Goal: Information Seeking & Learning: Learn about a topic

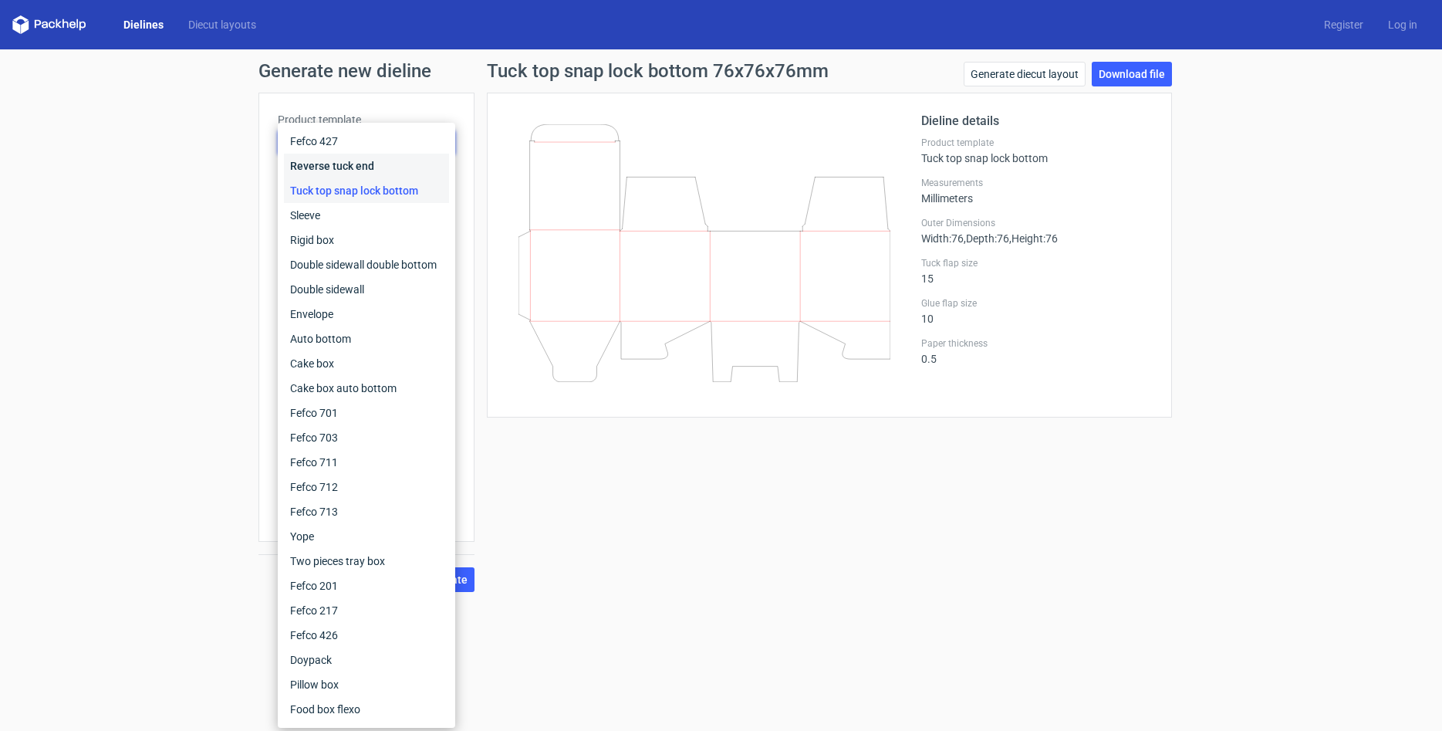
click at [349, 162] on div "Reverse tuck end" at bounding box center [366, 166] width 165 height 25
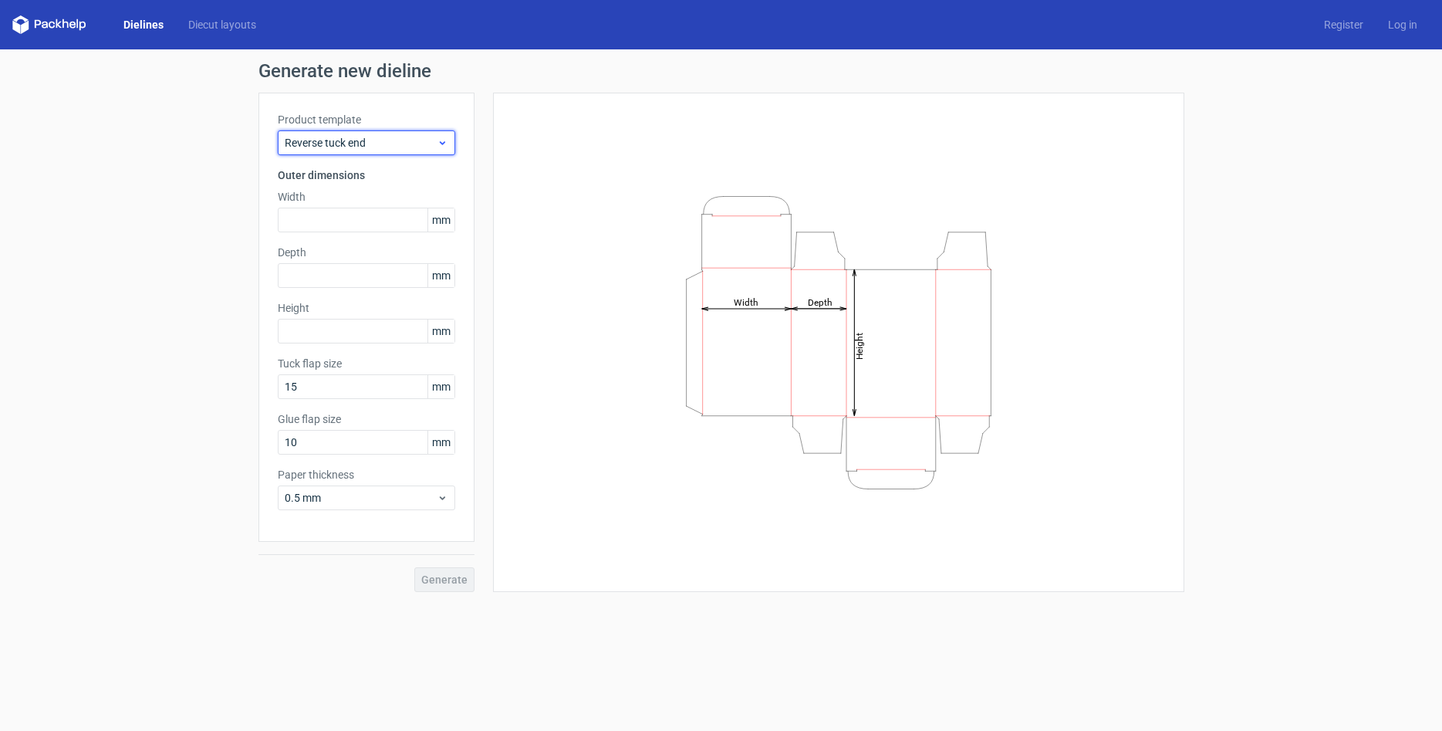
click at [363, 133] on div "Reverse tuck end" at bounding box center [367, 142] width 178 height 25
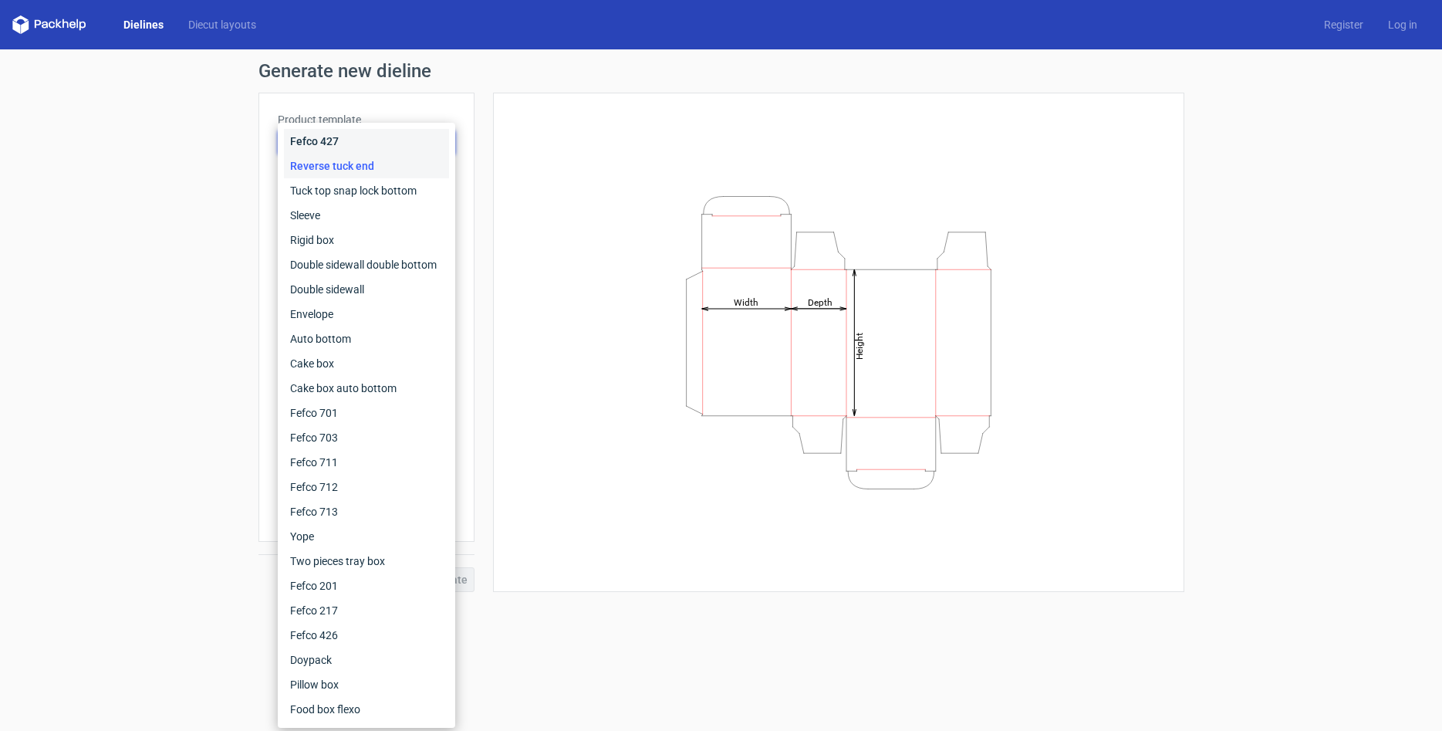
click at [353, 138] on div "Fefco 427" at bounding box center [366, 141] width 165 height 25
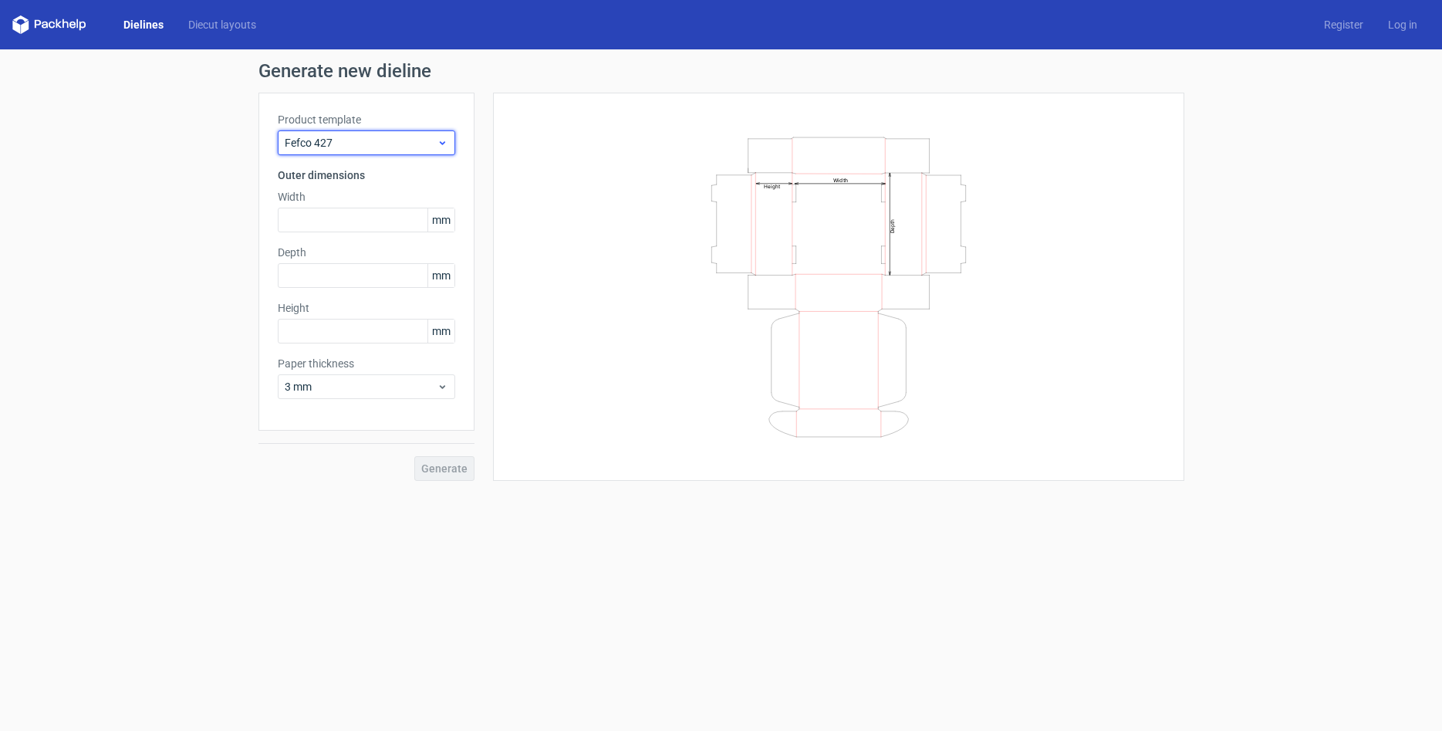
click at [361, 142] on span "Fefco 427" at bounding box center [361, 142] width 152 height 15
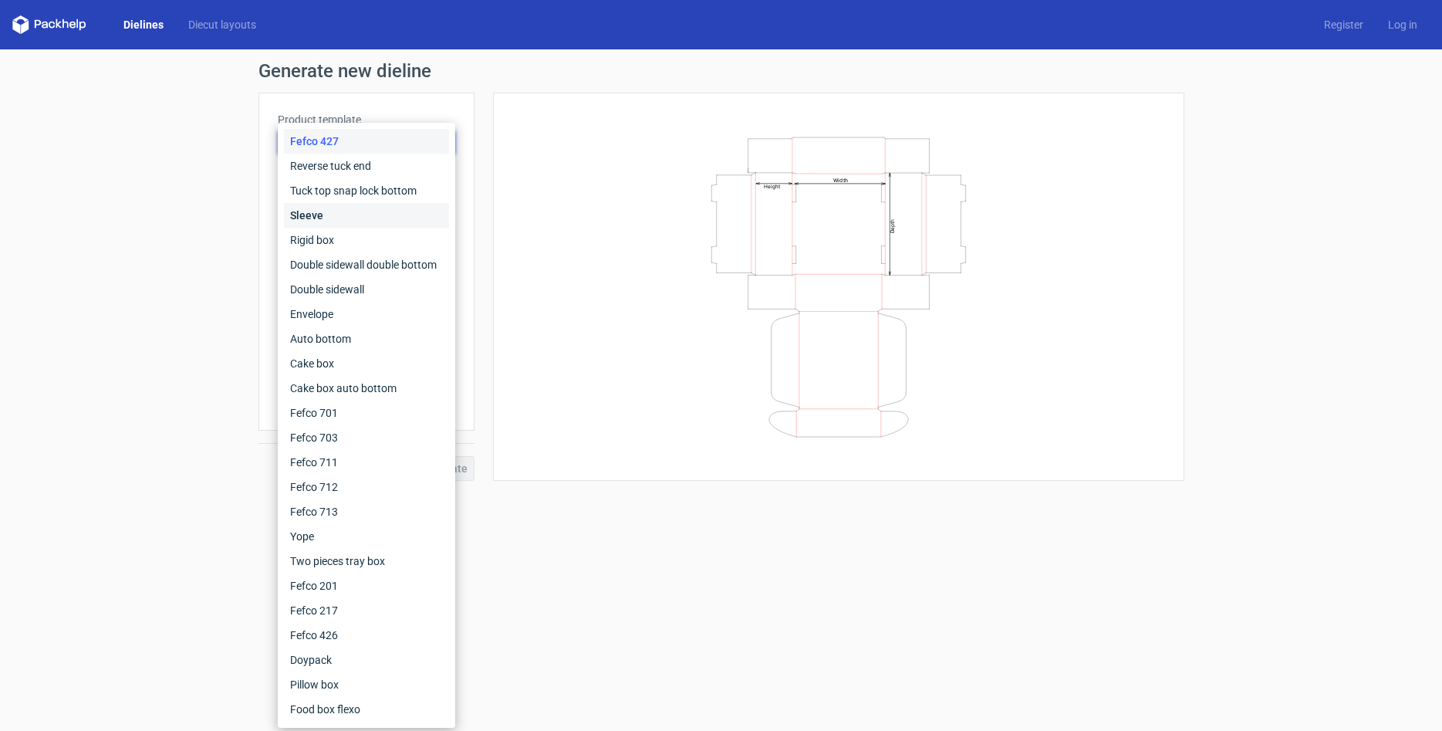
click at [328, 215] on div "Sleeve" at bounding box center [366, 215] width 165 height 25
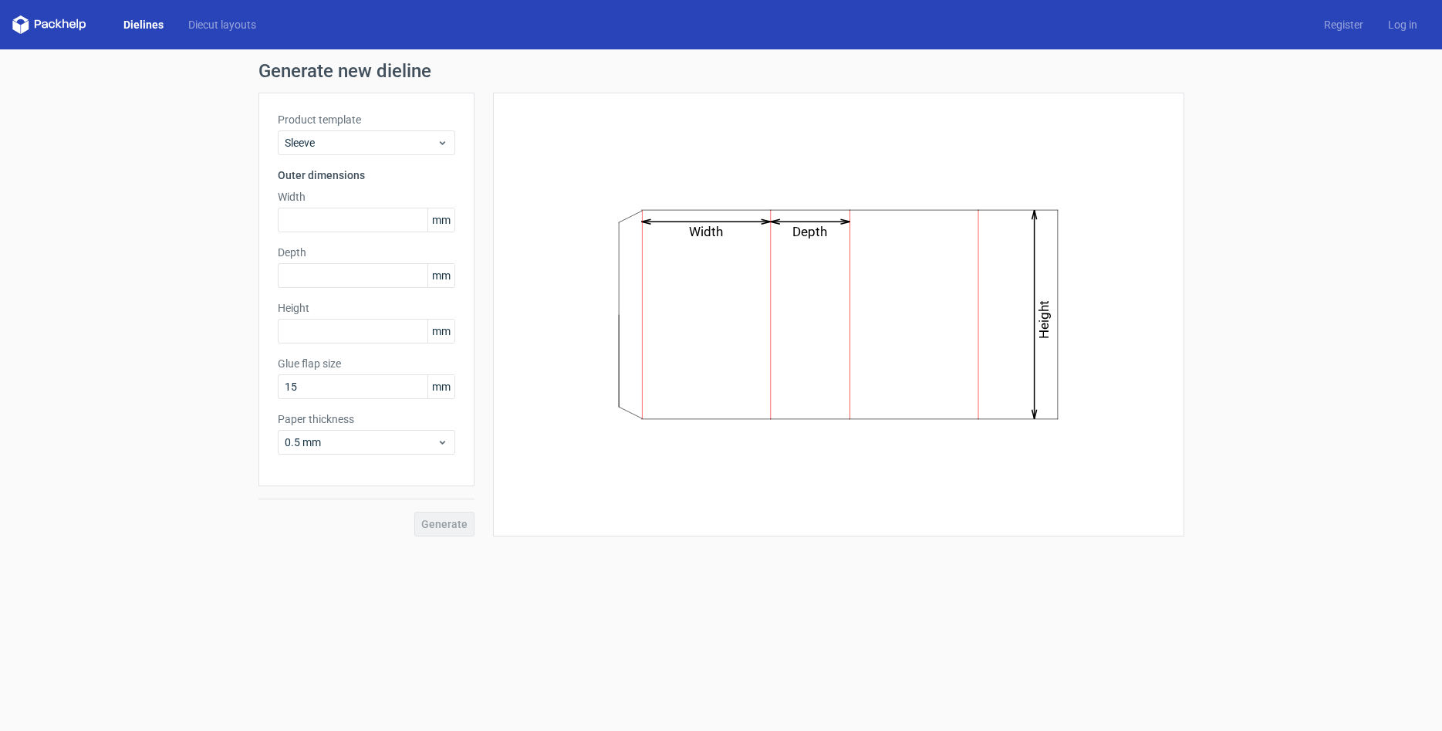
click at [357, 156] on div "Product template Sleeve Outer dimensions Width mm Depth mm Height mm Glue flap …" at bounding box center [367, 290] width 216 height 394
click at [363, 147] on span "Sleeve" at bounding box center [361, 142] width 152 height 15
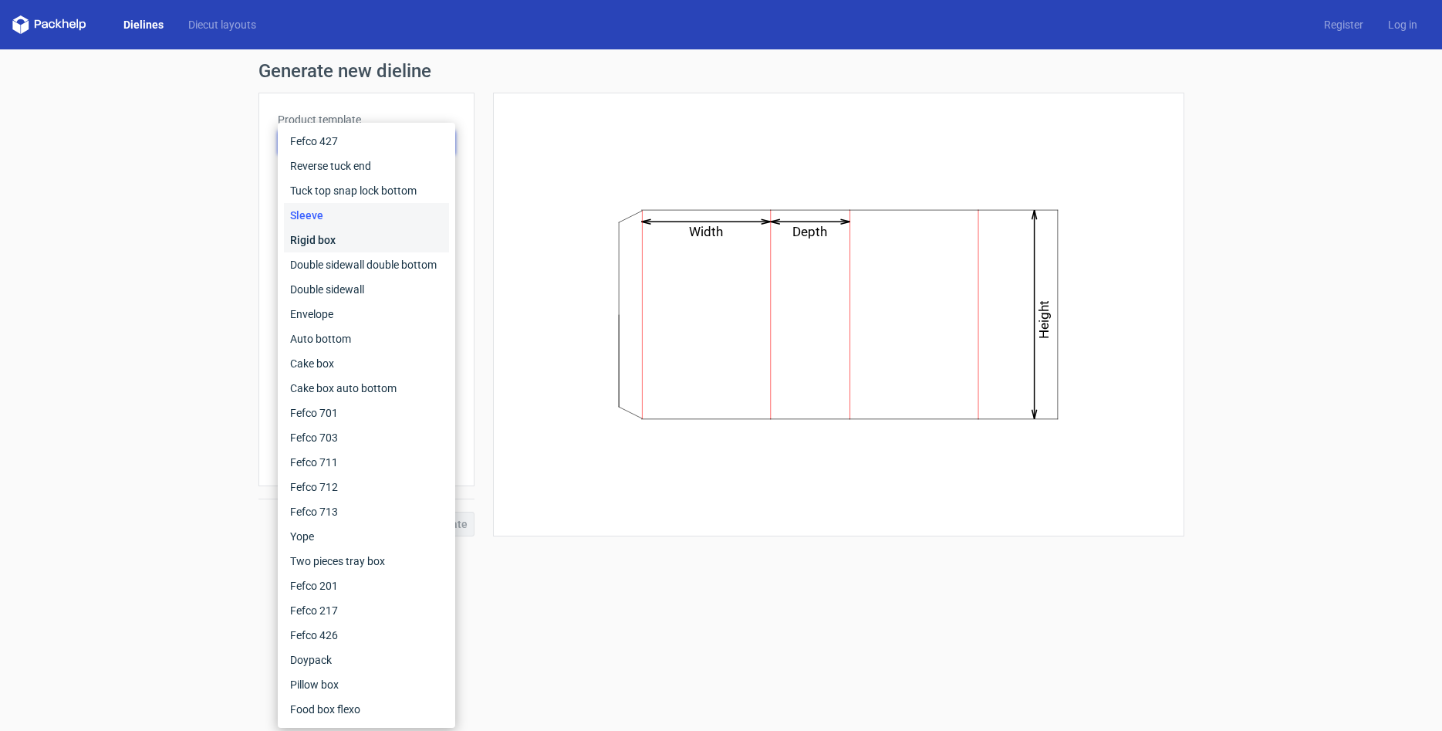
click at [337, 233] on div "Rigid box" at bounding box center [366, 240] width 165 height 25
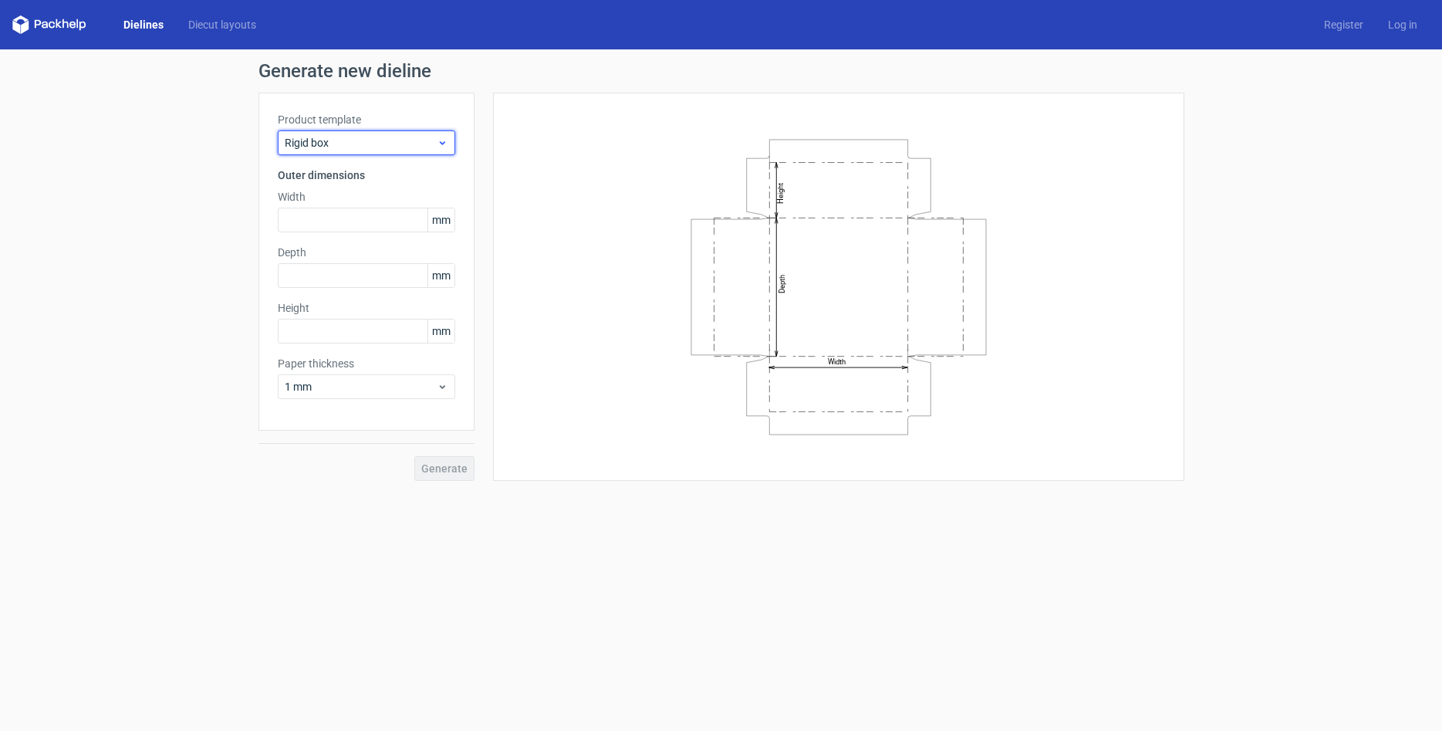
click at [364, 139] on span "Rigid box" at bounding box center [361, 142] width 152 height 15
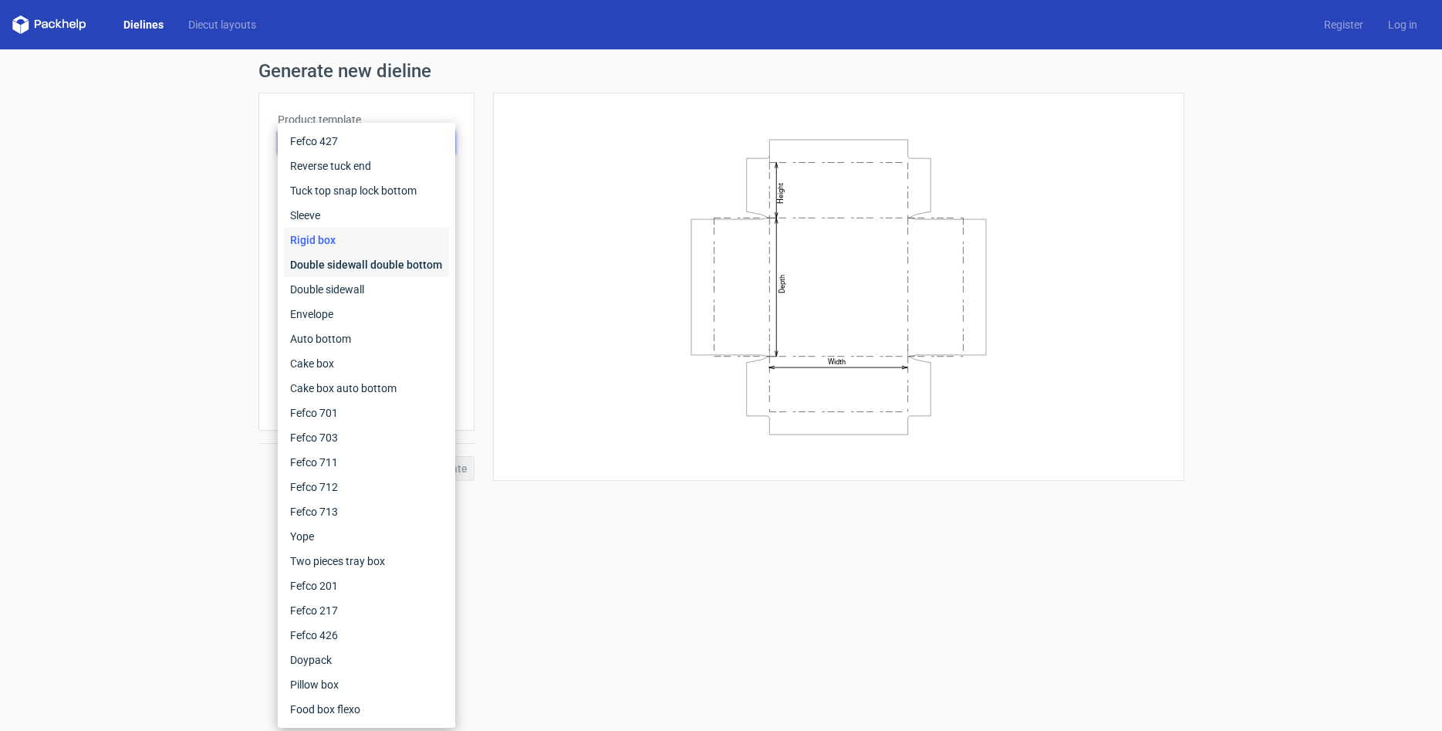
click at [347, 262] on div "Double sidewall double bottom" at bounding box center [366, 264] width 165 height 25
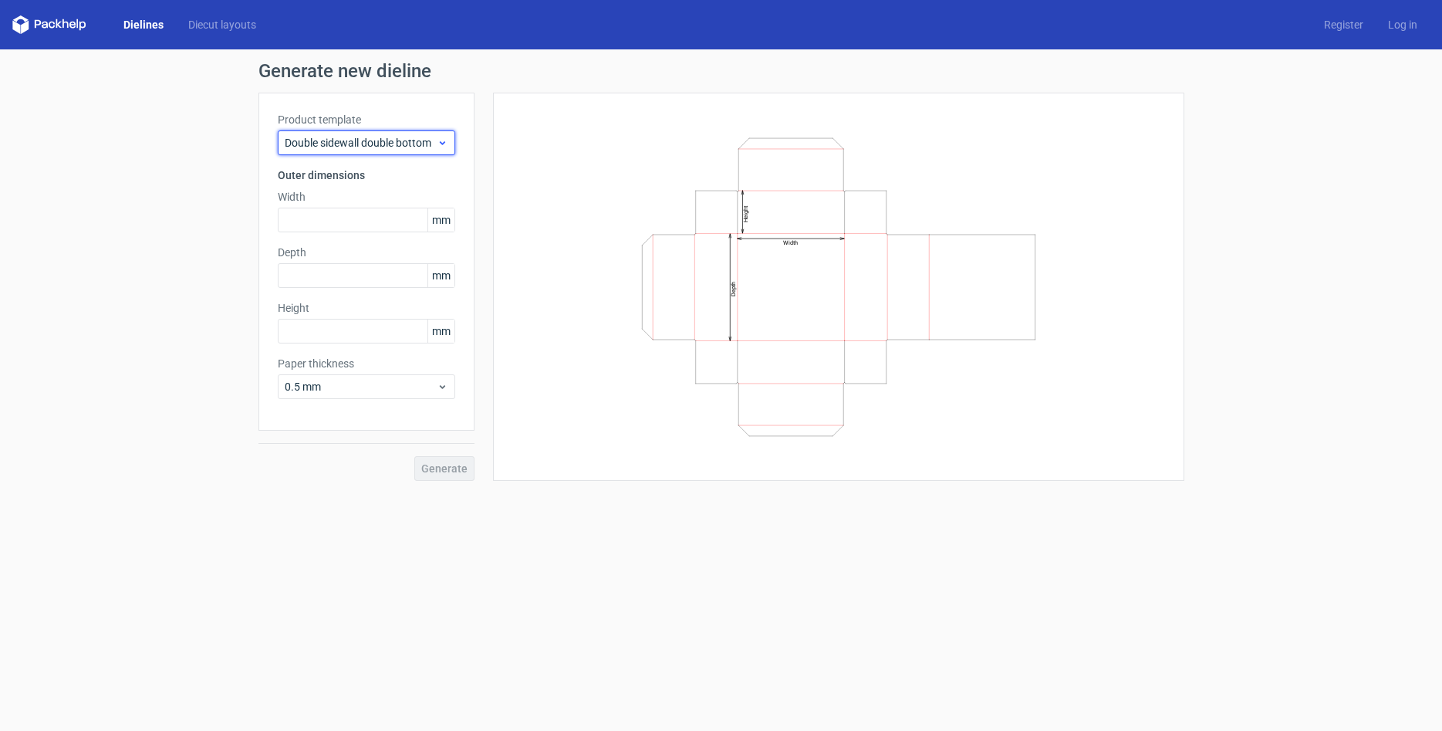
click at [360, 149] on span "Double sidewall double bottom" at bounding box center [361, 142] width 152 height 15
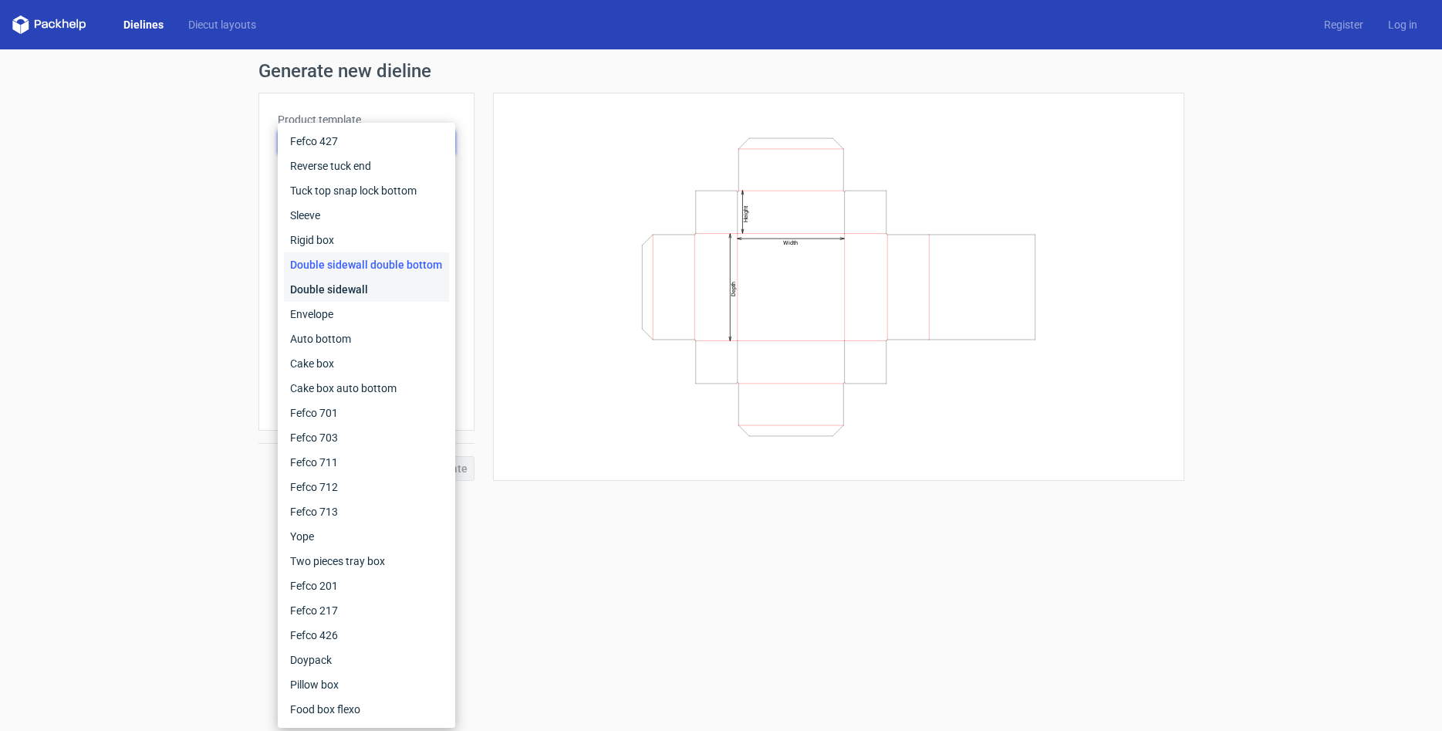
click at [348, 292] on div "Double sidewall" at bounding box center [366, 289] width 165 height 25
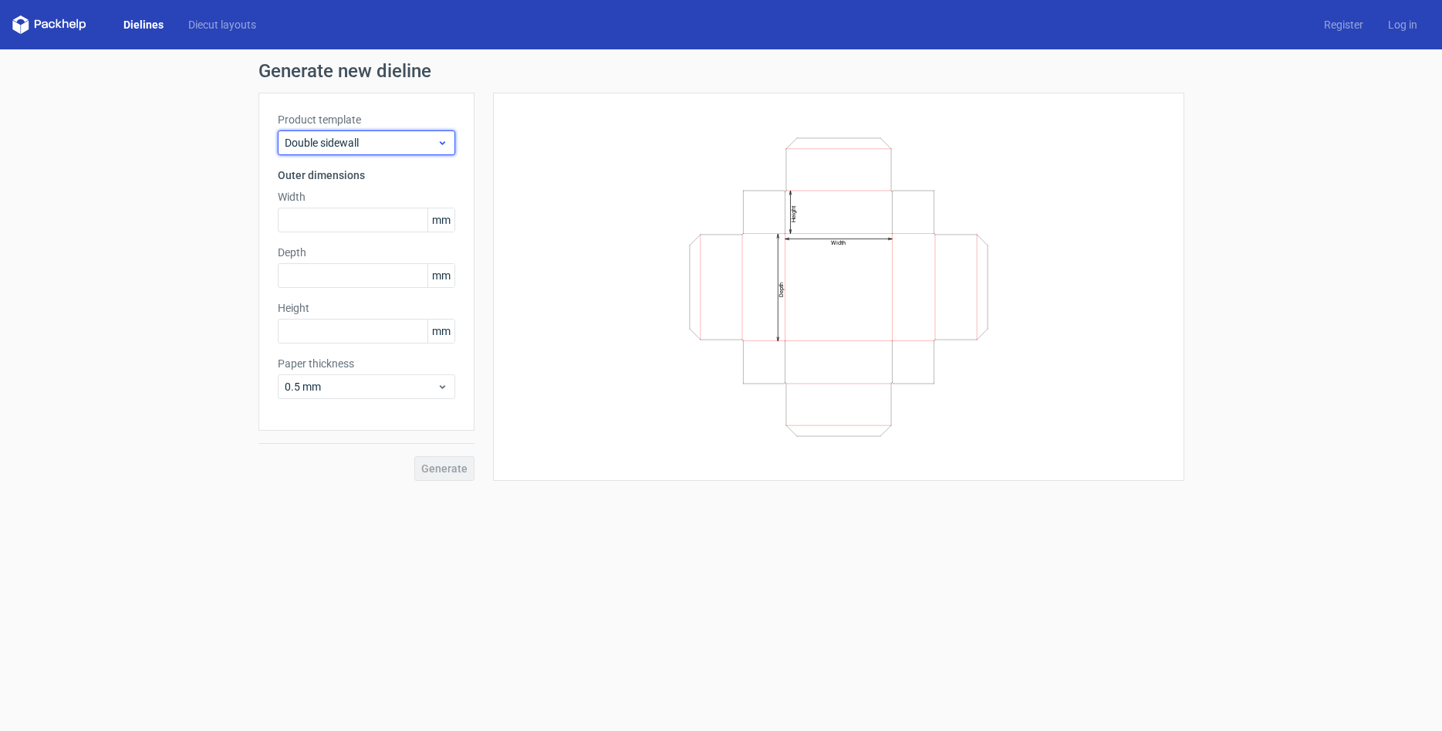
click at [366, 147] on span "Double sidewall" at bounding box center [361, 142] width 152 height 15
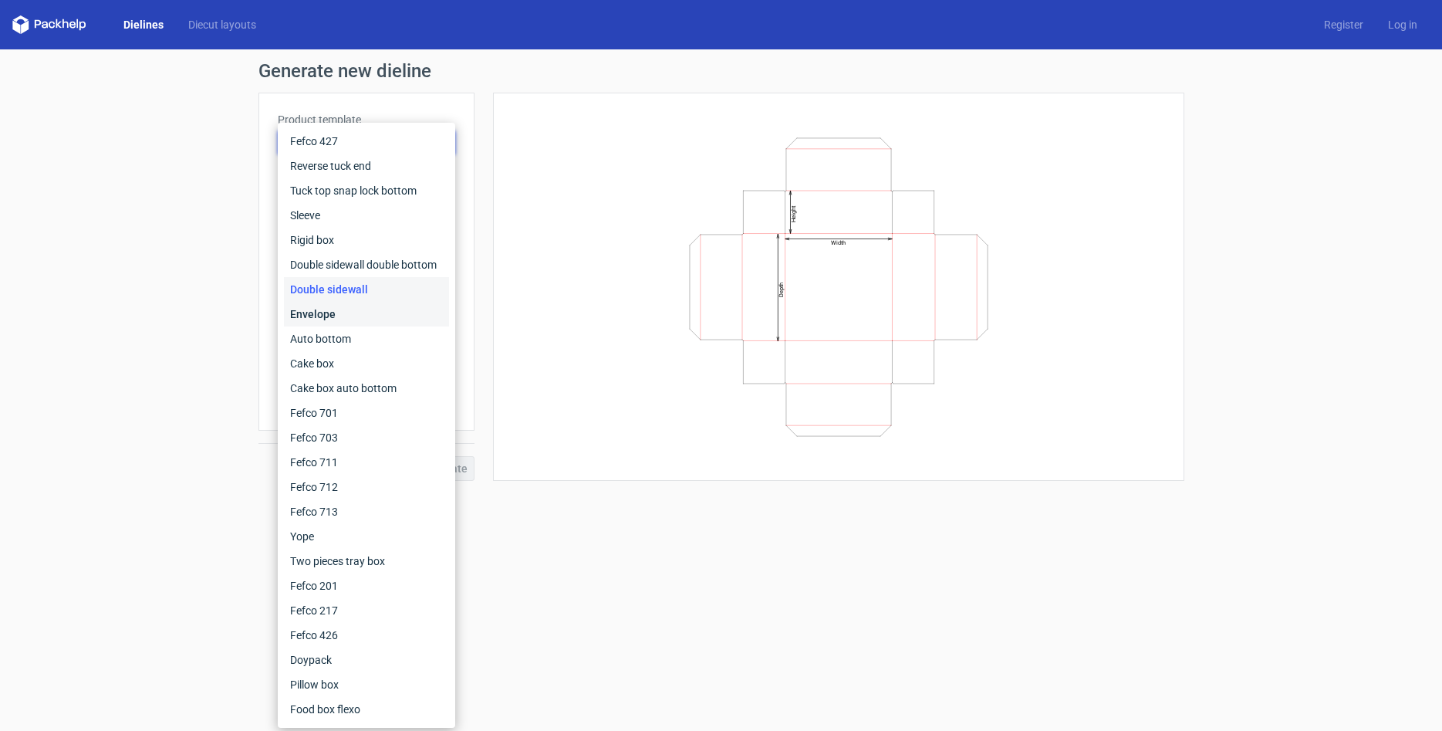
click at [336, 320] on div "Envelope" at bounding box center [366, 314] width 165 height 25
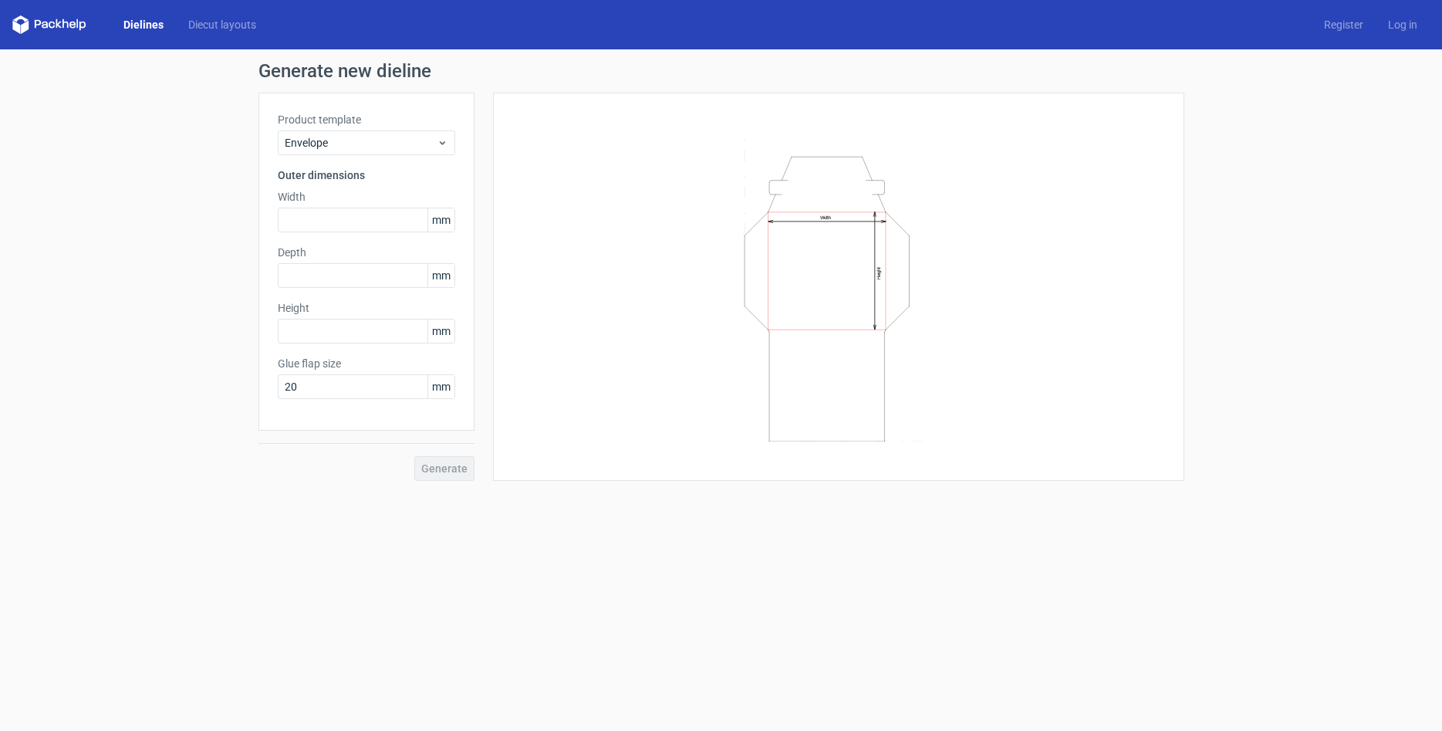
click at [407, 128] on div "Product template Envelope" at bounding box center [367, 133] width 178 height 43
click at [403, 146] on span "Envelope" at bounding box center [361, 142] width 152 height 15
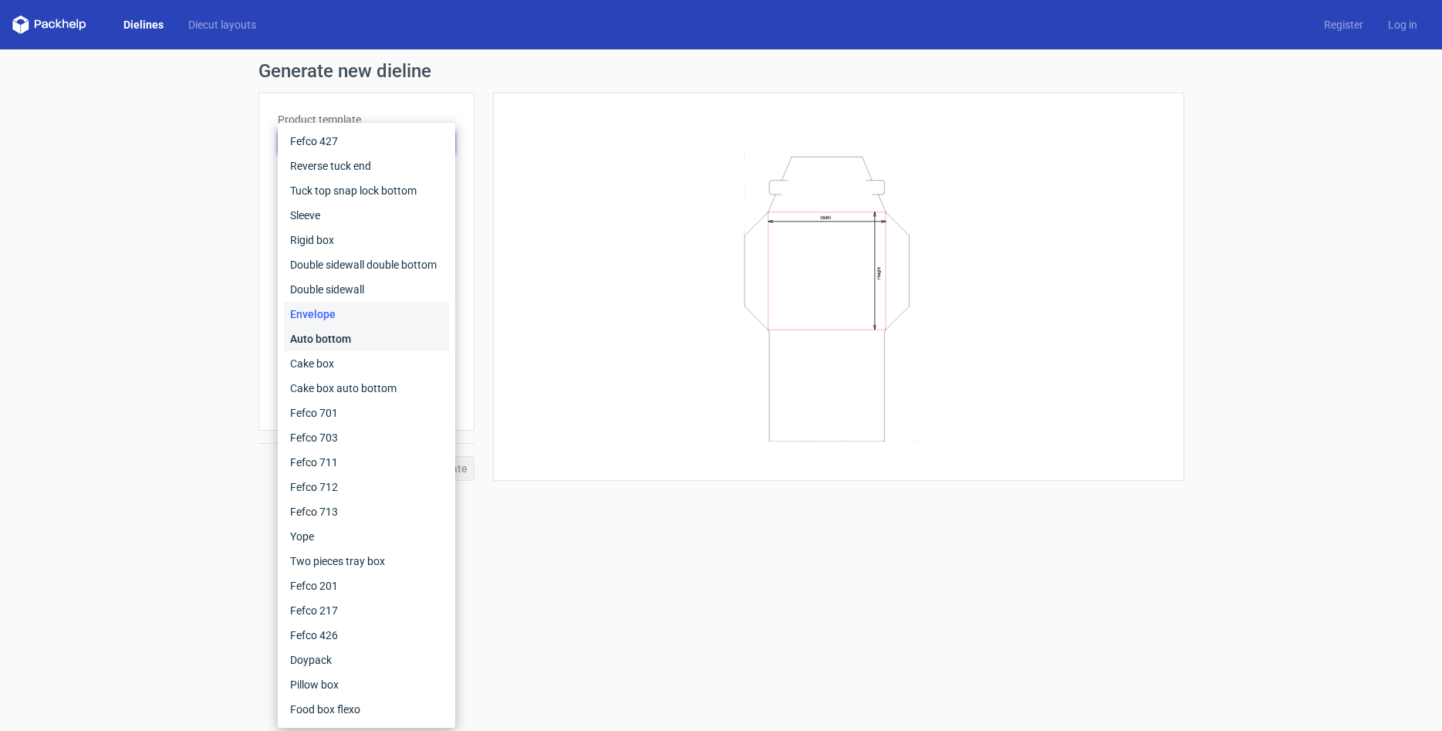
click at [325, 342] on div "Auto bottom" at bounding box center [366, 338] width 165 height 25
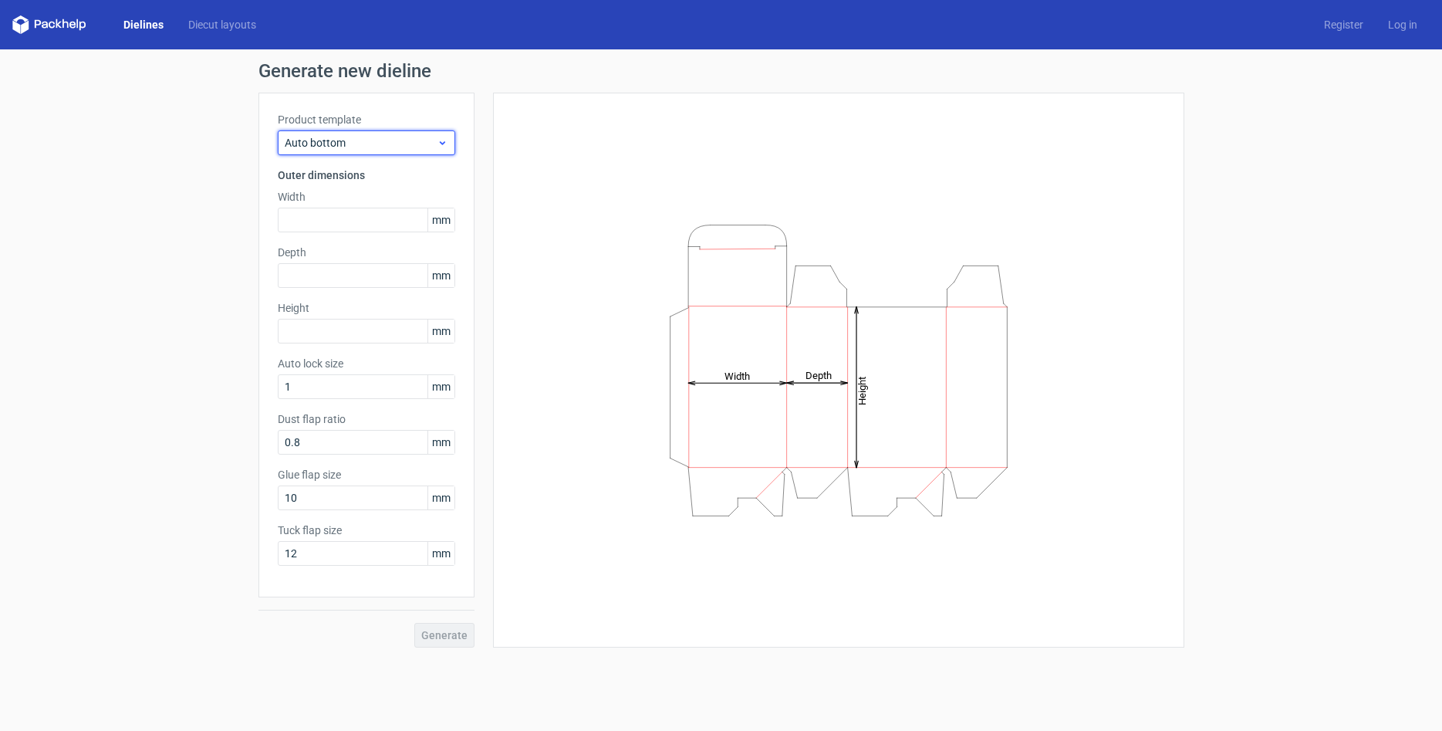
click at [353, 142] on span "Auto bottom" at bounding box center [361, 142] width 152 height 15
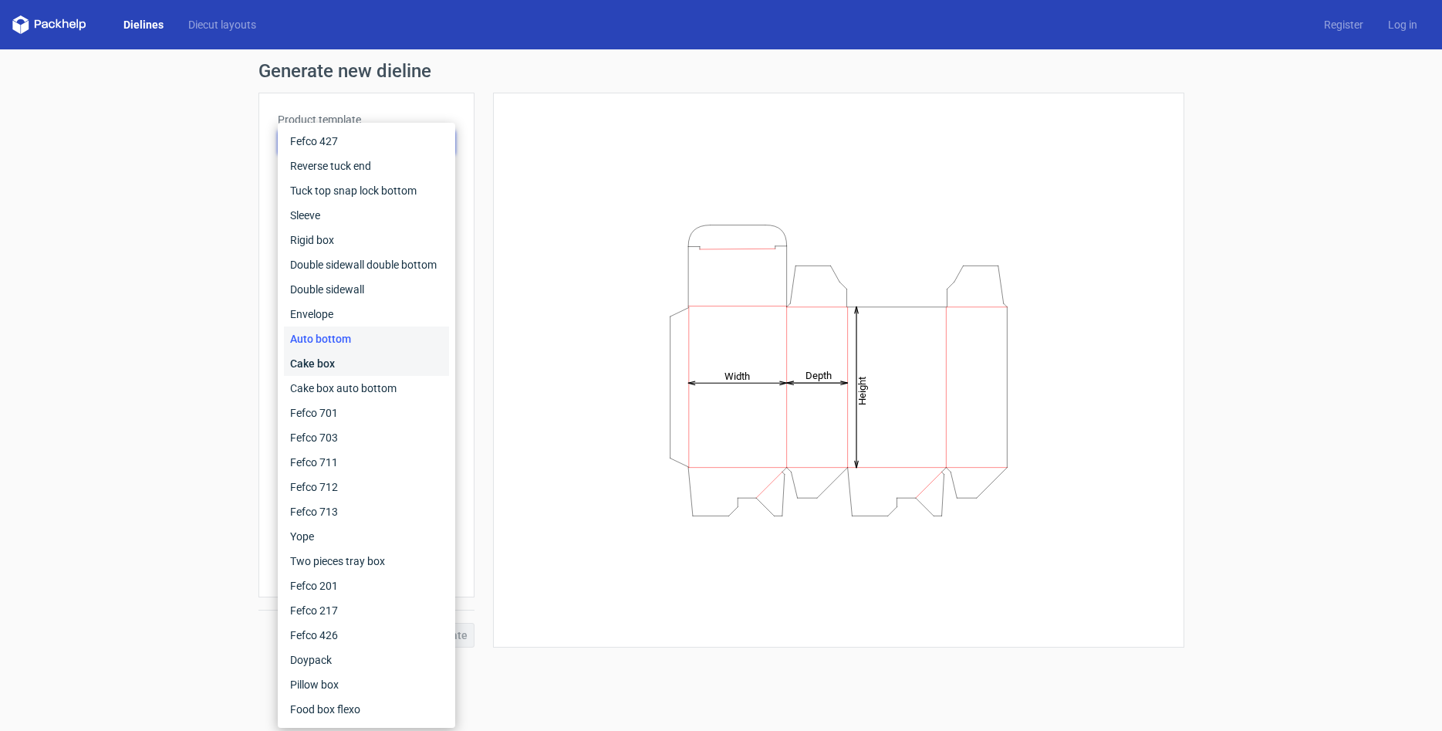
click at [320, 359] on div "Cake box" at bounding box center [366, 363] width 165 height 25
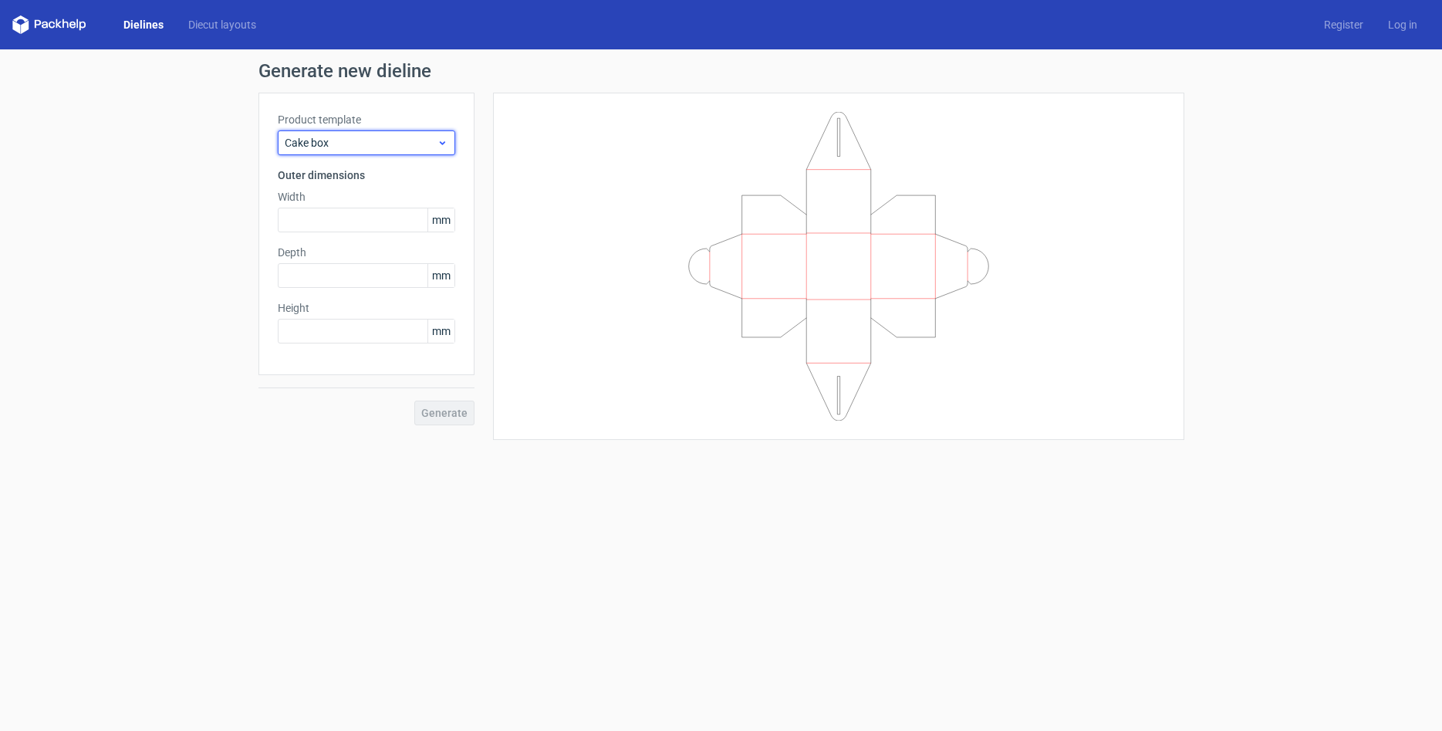
click at [402, 140] on span "Cake box" at bounding box center [361, 142] width 152 height 15
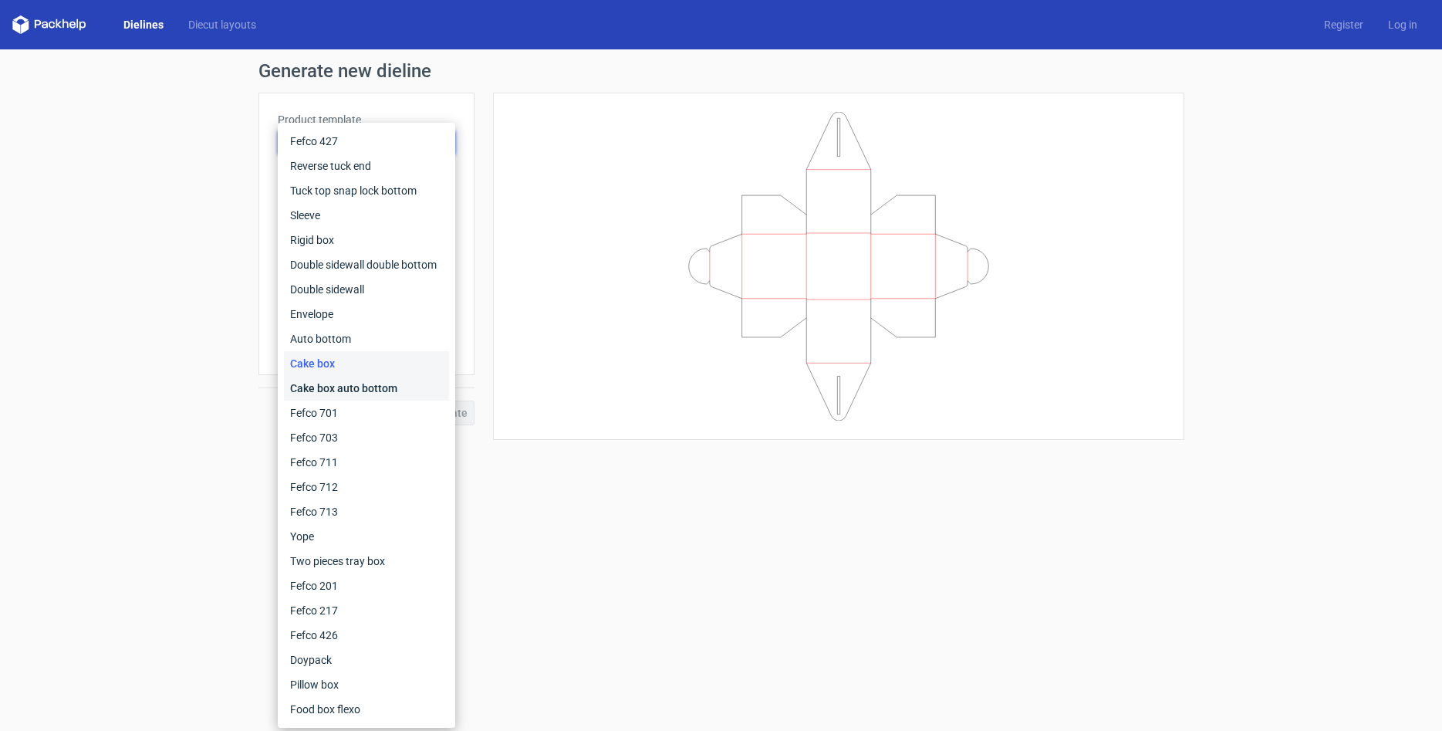
click at [367, 383] on div "Cake box auto bottom" at bounding box center [366, 388] width 165 height 25
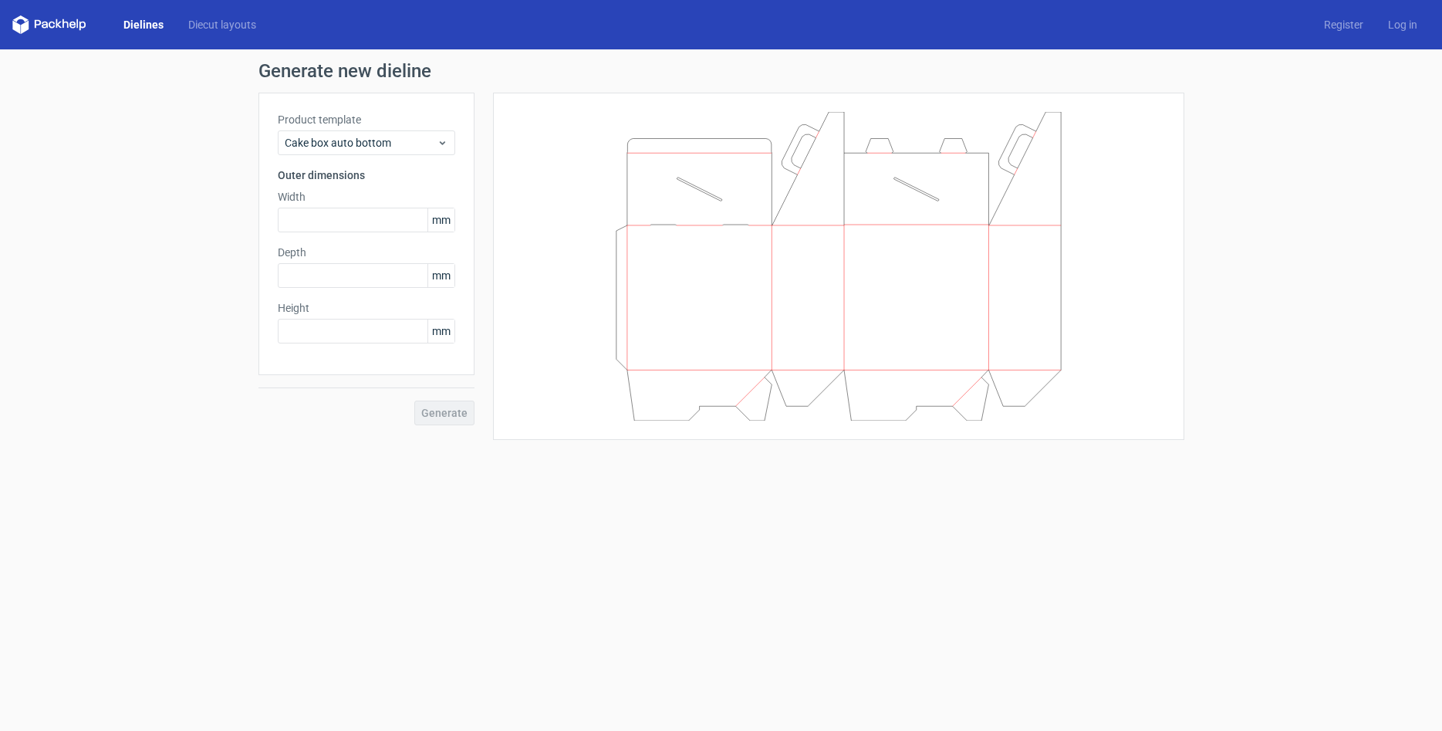
click at [338, 161] on div "Product template Cake box auto bottom Outer dimensions Width mm Depth mm Height…" at bounding box center [367, 234] width 216 height 282
click at [342, 147] on span "Cake box auto bottom" at bounding box center [361, 142] width 152 height 15
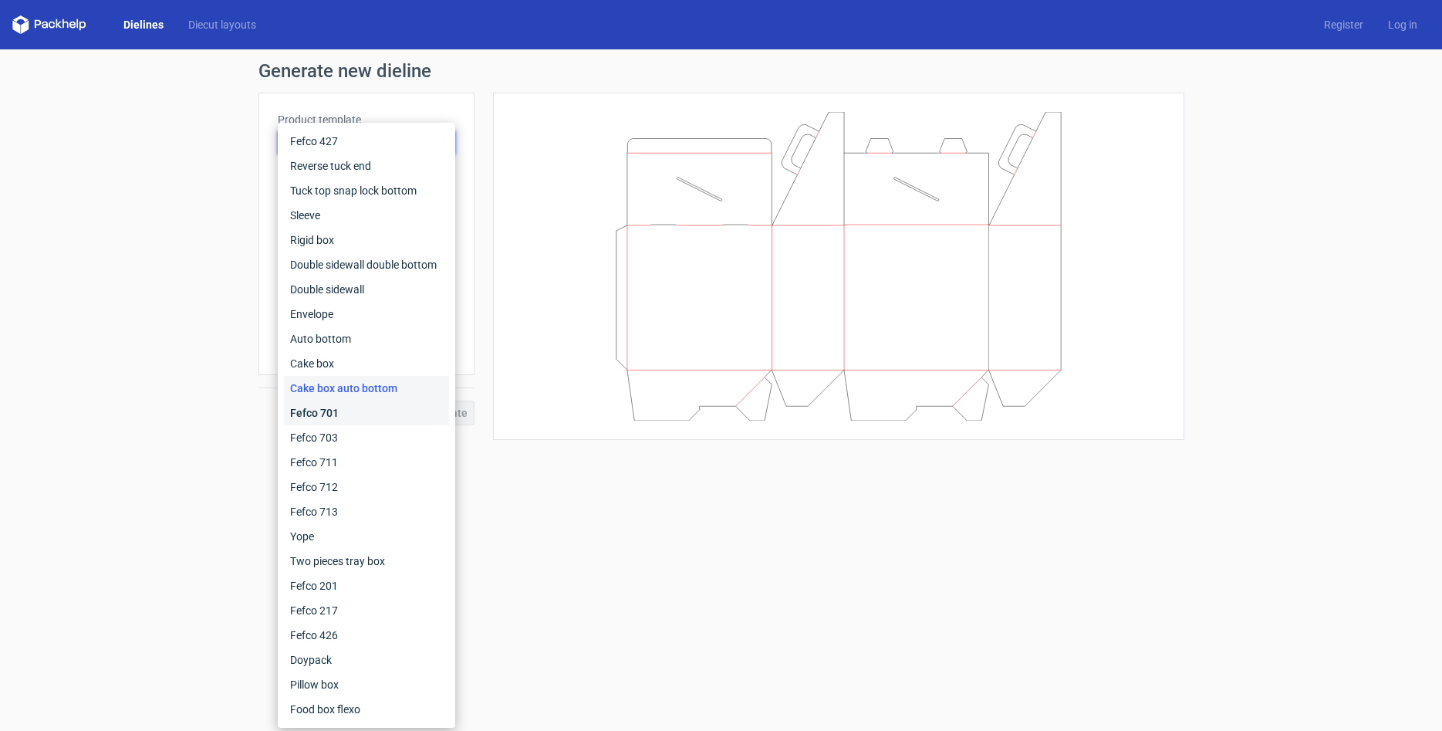
click at [338, 418] on div "Fefco 701" at bounding box center [366, 413] width 165 height 25
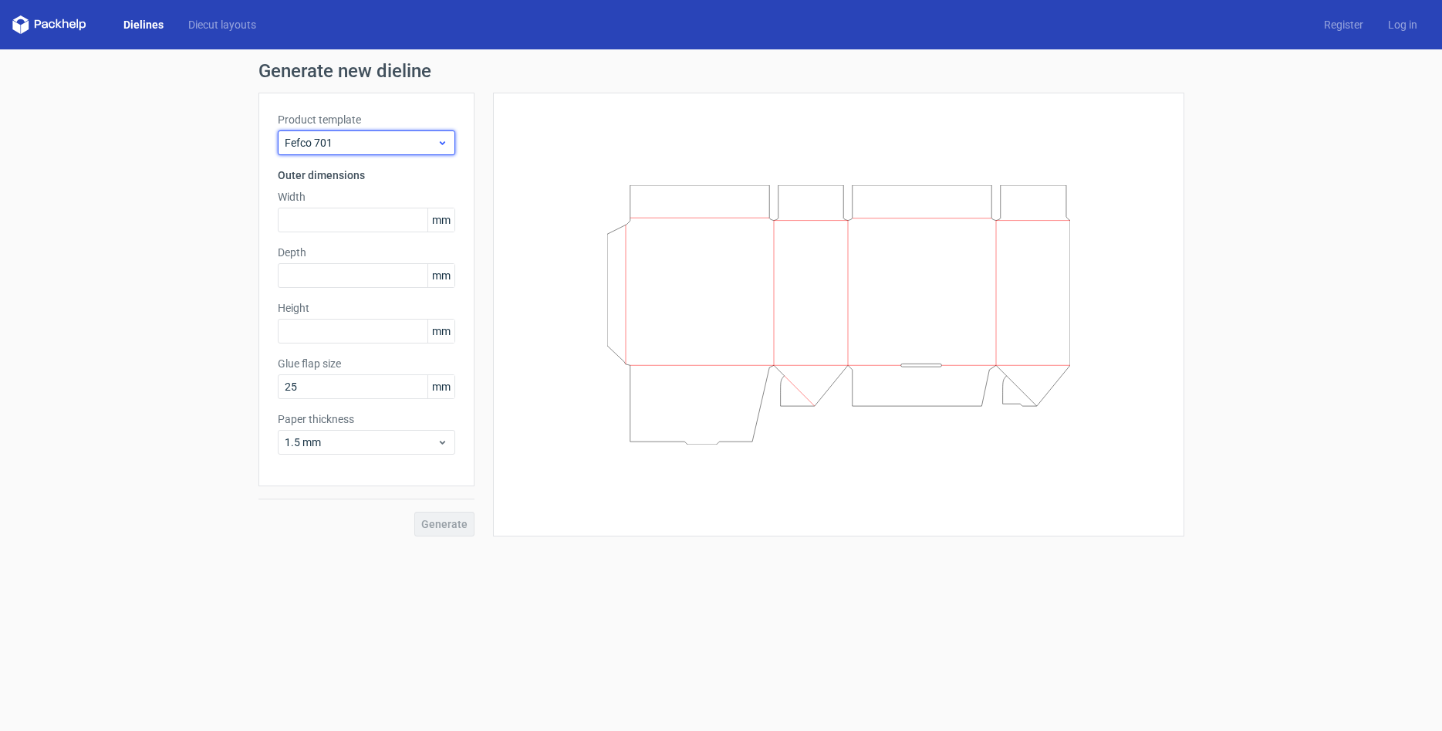
click at [379, 140] on span "Fefco 701" at bounding box center [361, 142] width 152 height 15
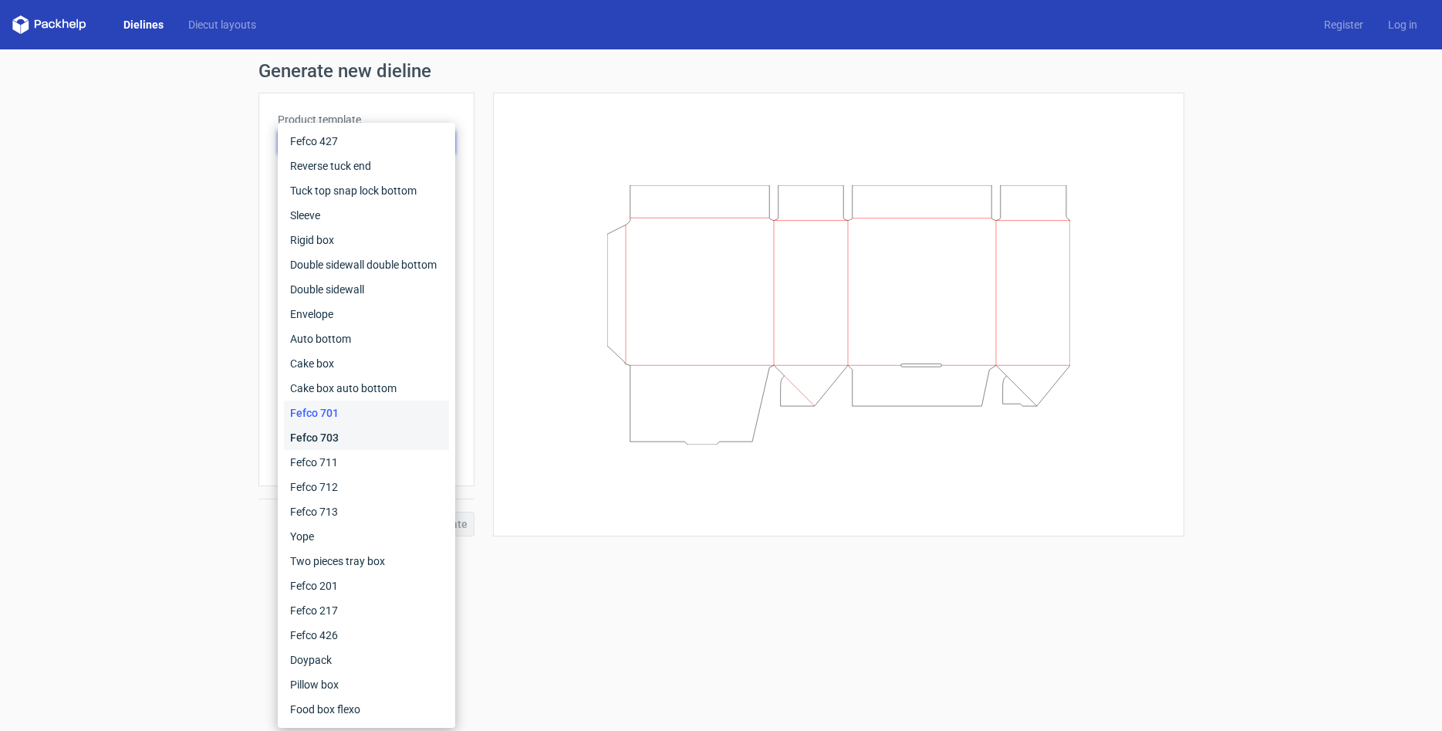
click at [339, 435] on div "Fefco 703" at bounding box center [366, 437] width 165 height 25
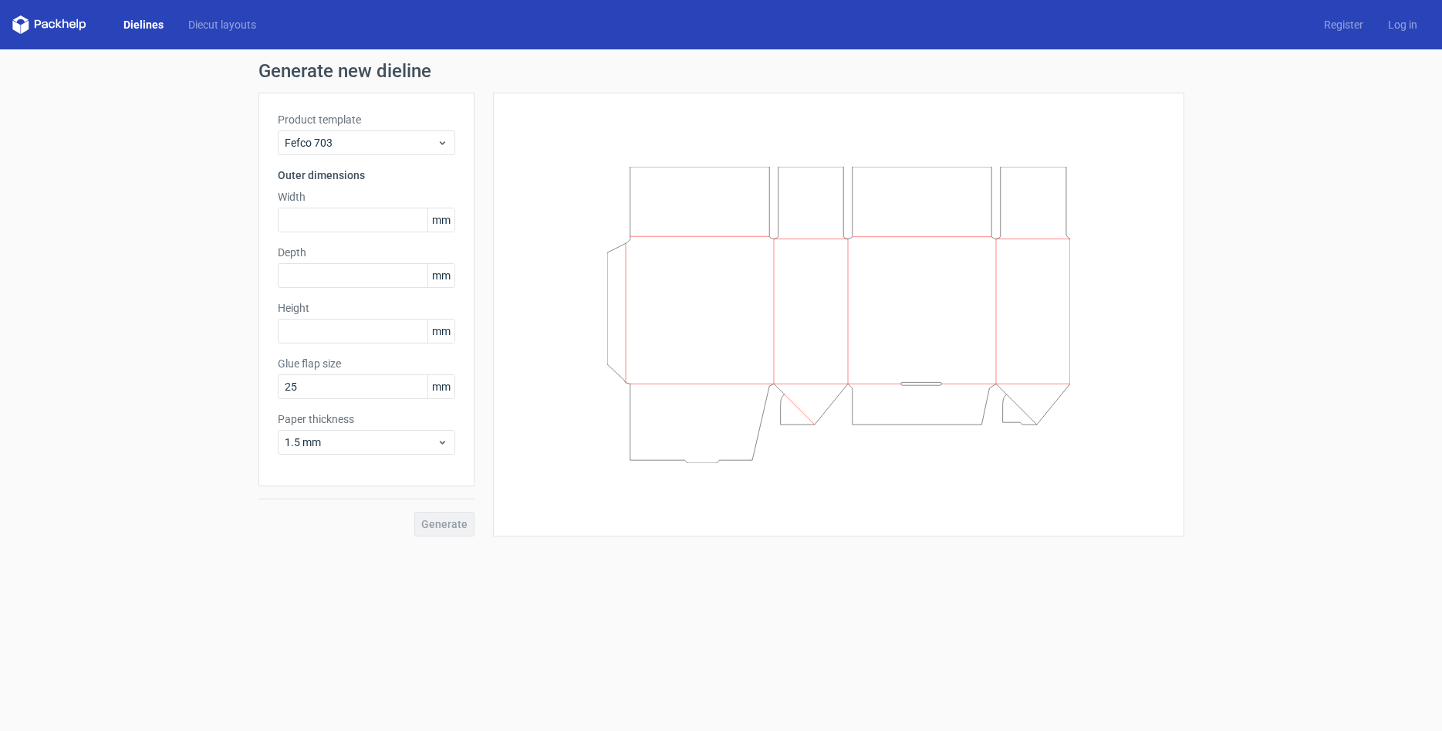
click at [366, 156] on div "Product template Fefco 703 Outer dimensions Width mm Depth mm Height mm Glue fl…" at bounding box center [367, 290] width 216 height 394
click at [361, 142] on span "Fefco 703" at bounding box center [361, 142] width 152 height 15
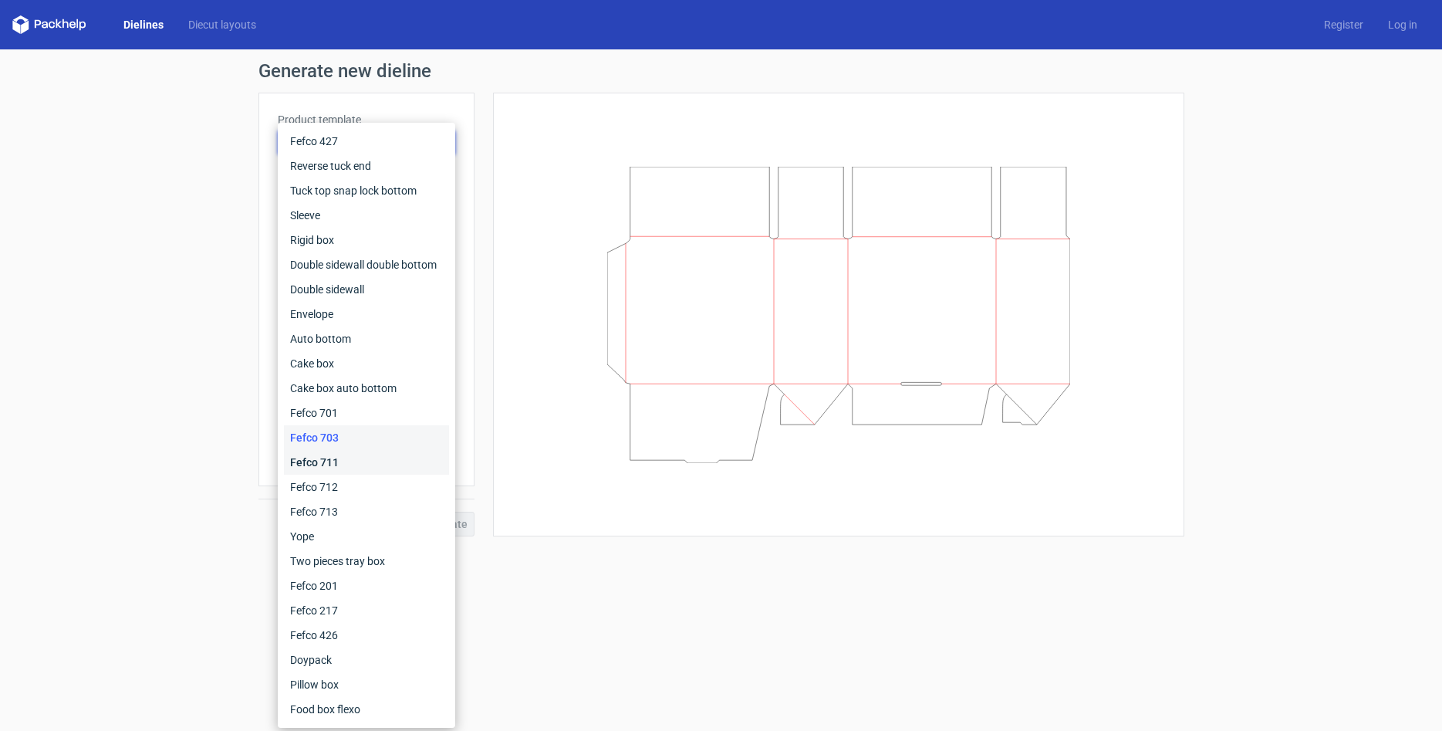
click at [350, 462] on div "Fefco 711" at bounding box center [366, 462] width 165 height 25
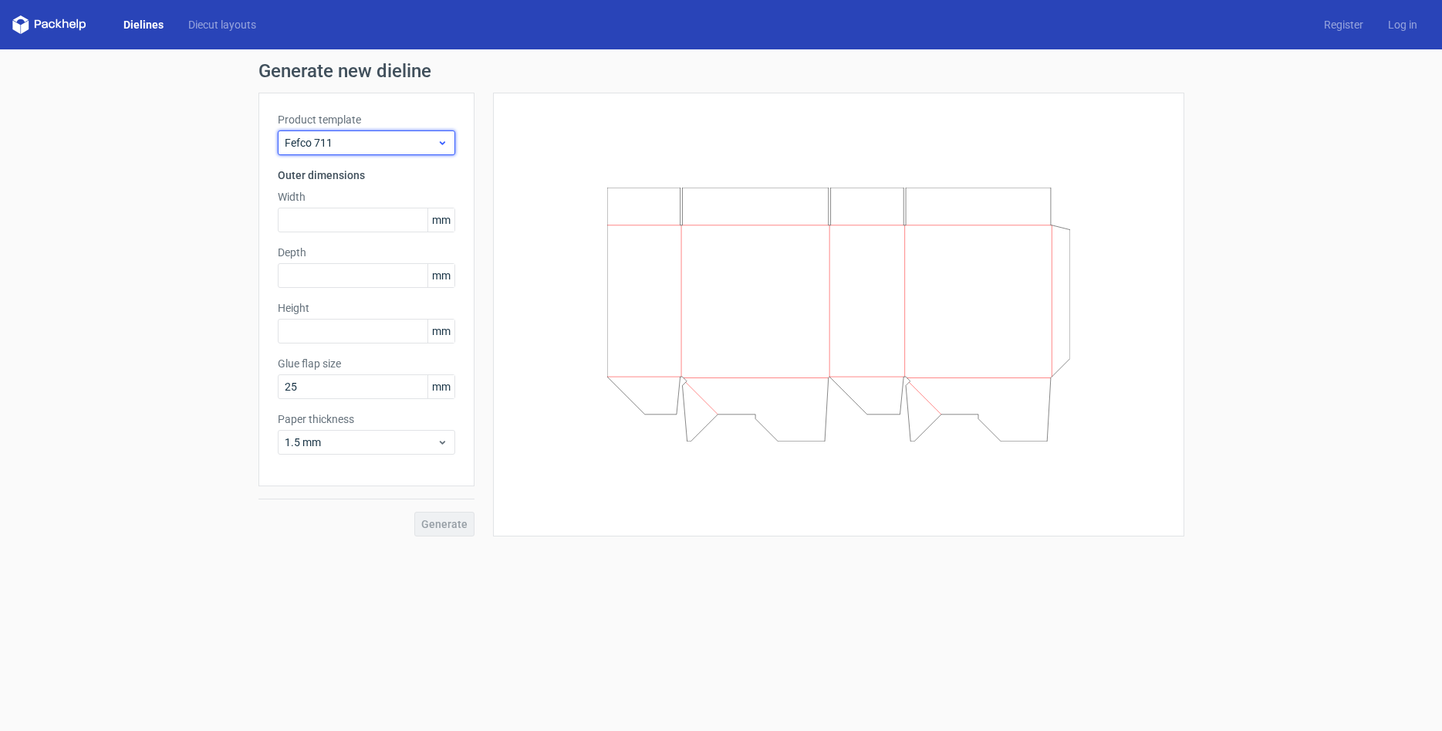
click at [367, 140] on span "Fefco 711" at bounding box center [361, 142] width 152 height 15
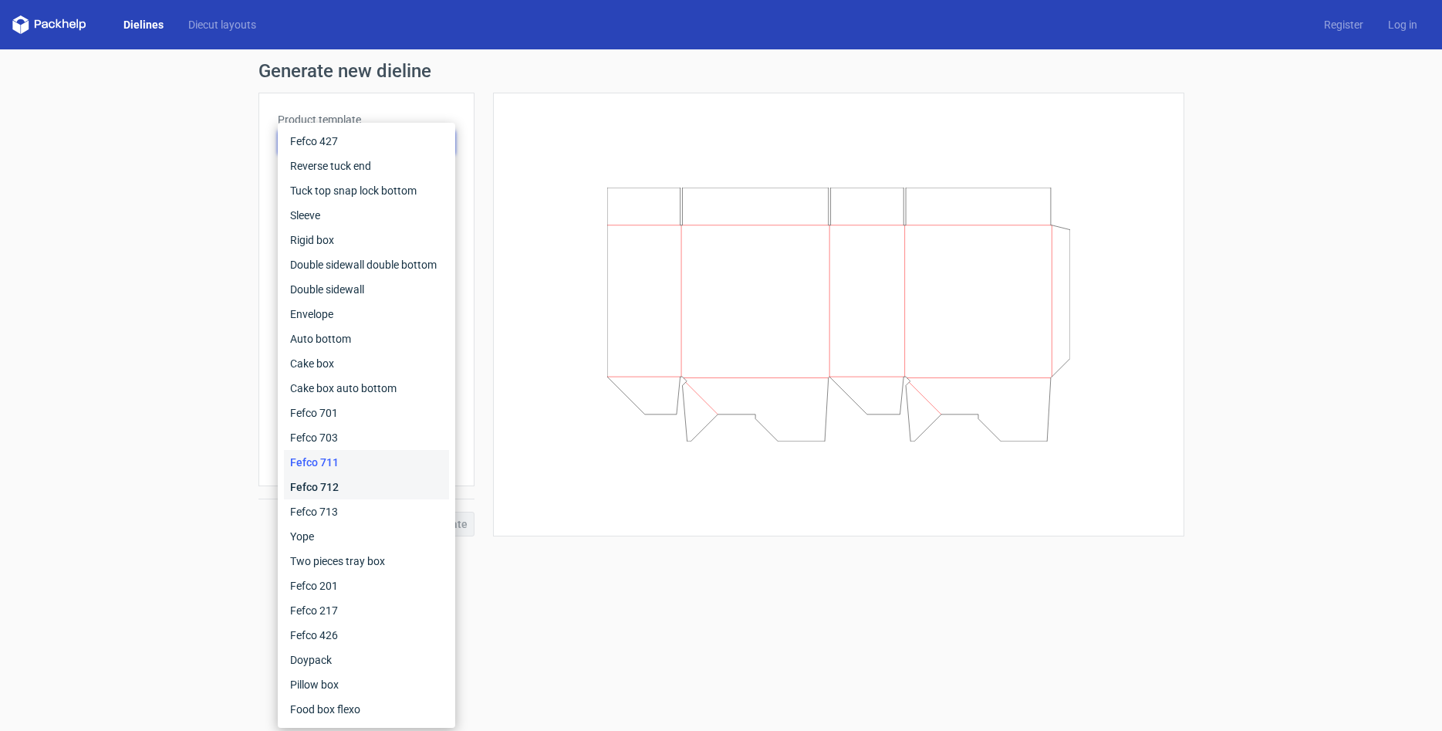
click at [348, 480] on div "Fefco 712" at bounding box center [366, 487] width 165 height 25
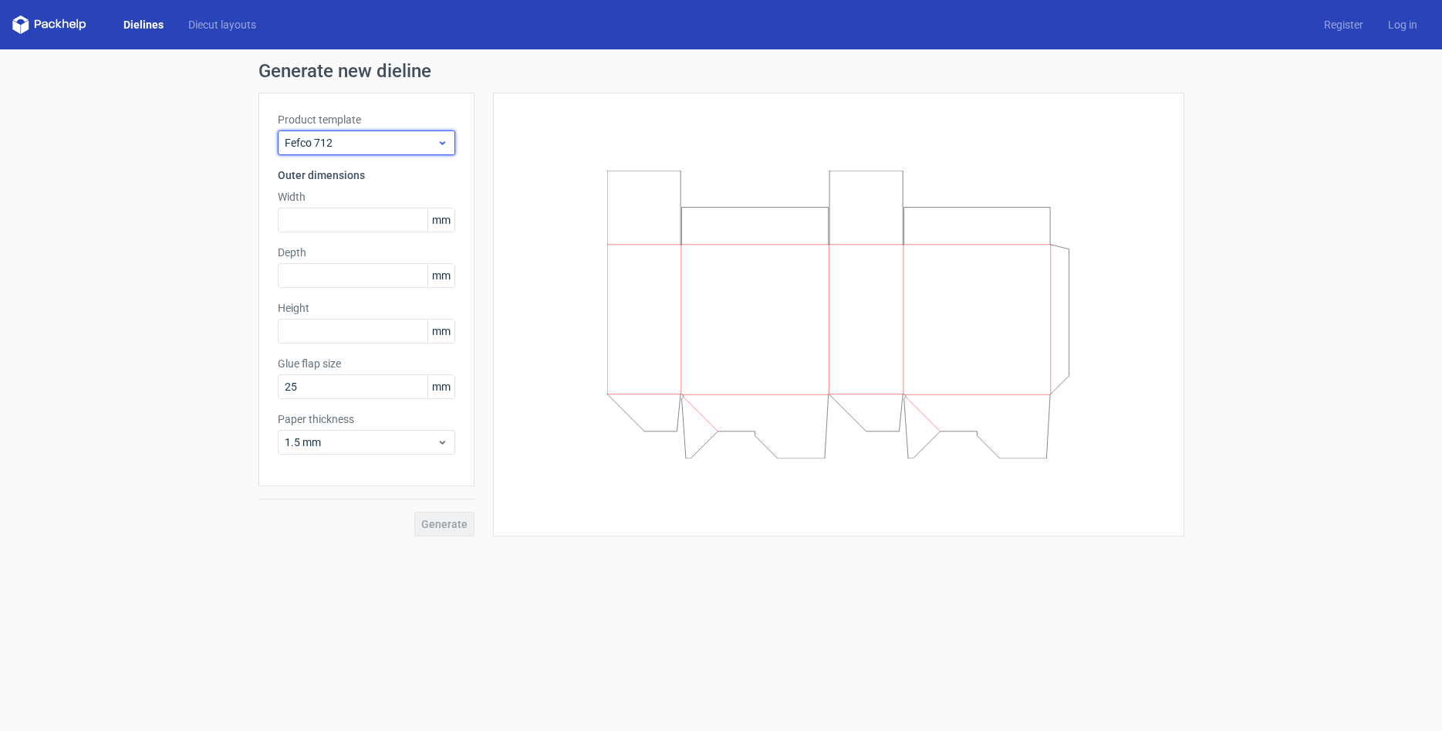
click at [338, 145] on span "Fefco 712" at bounding box center [361, 142] width 152 height 15
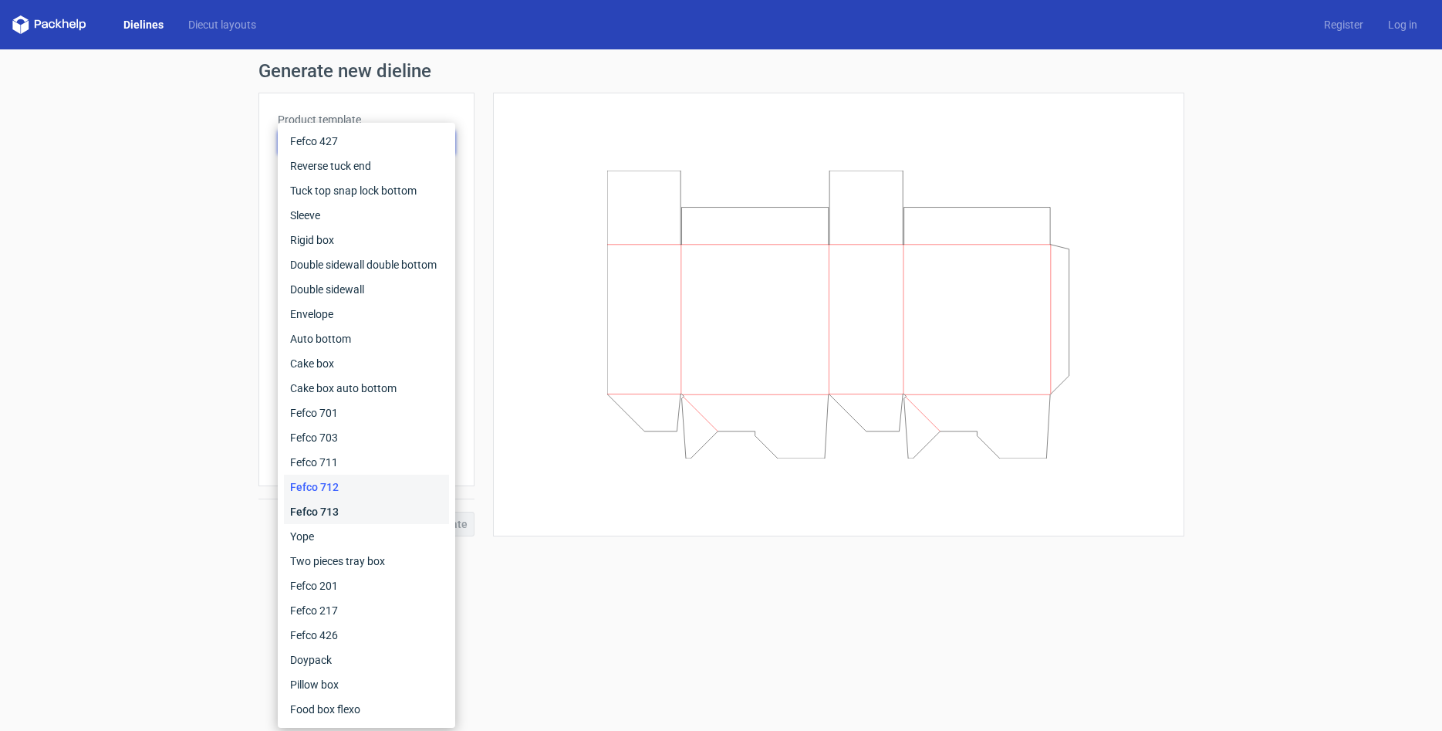
click at [347, 512] on div "Fefco 713" at bounding box center [366, 511] width 165 height 25
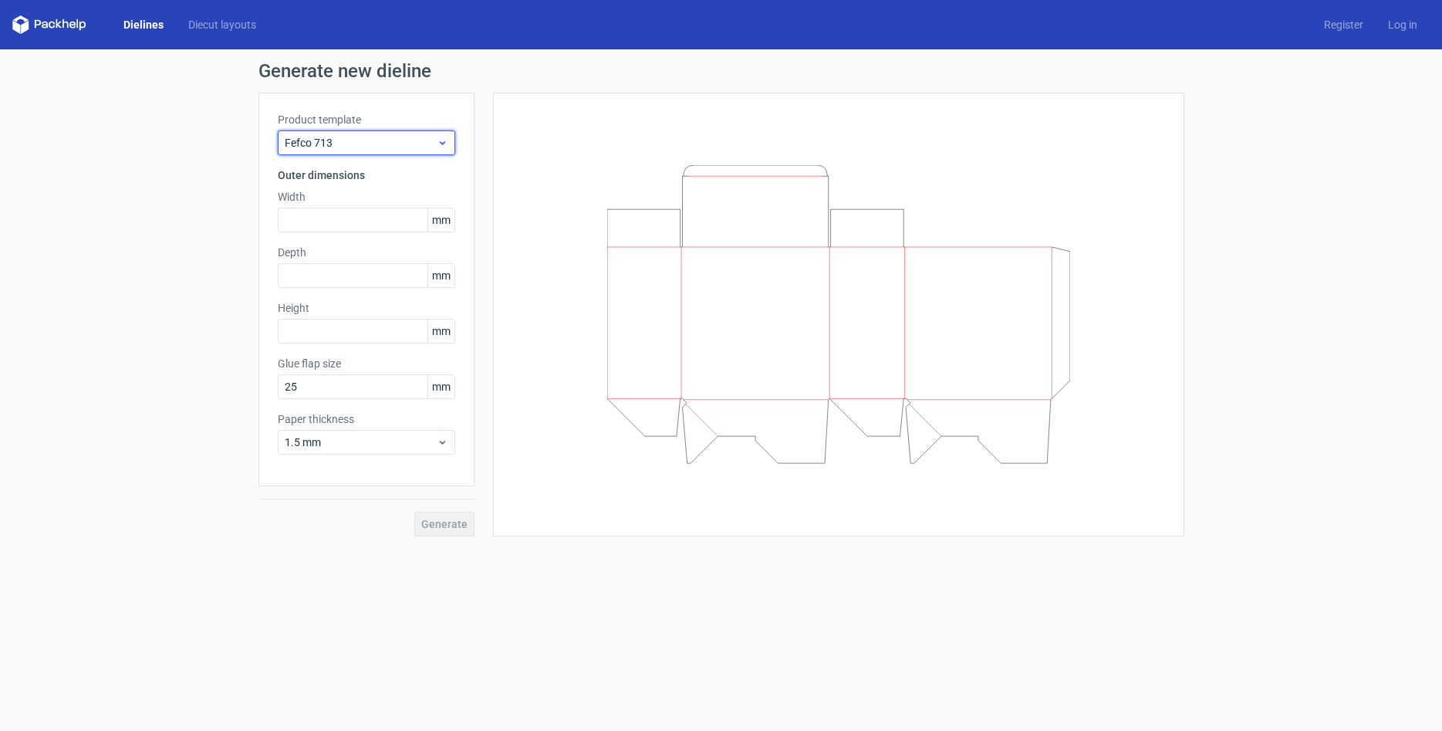
click at [391, 142] on span "Fefco 713" at bounding box center [361, 142] width 152 height 15
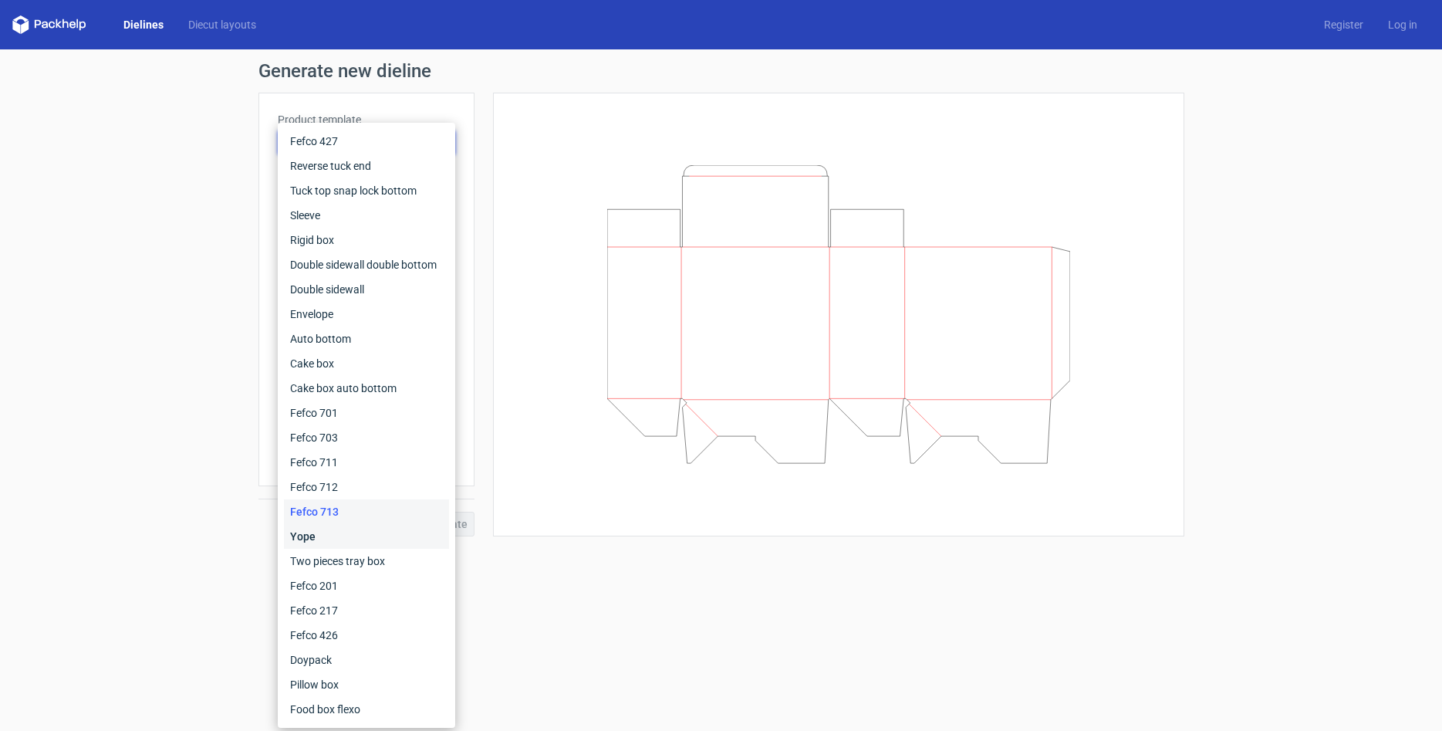
click at [320, 531] on div "Yope" at bounding box center [366, 536] width 165 height 25
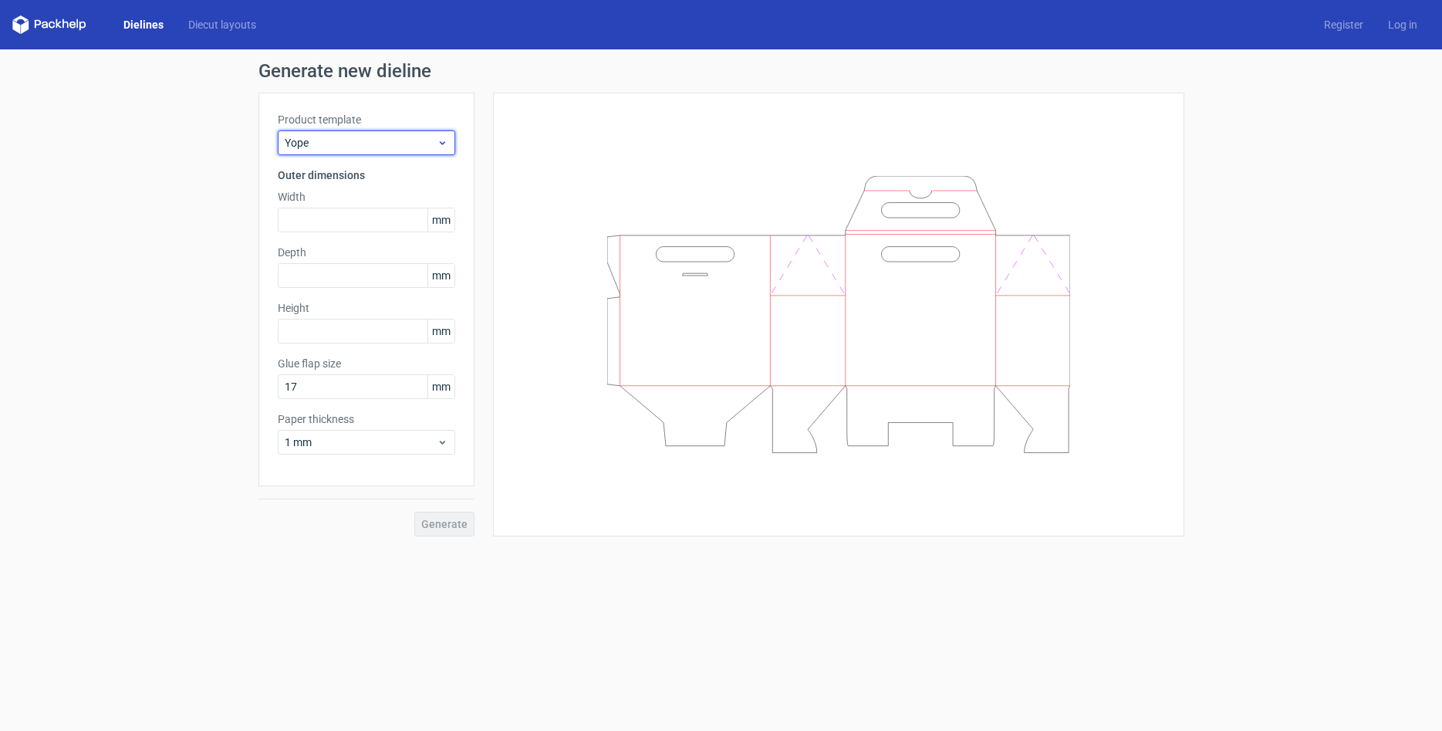
click at [370, 142] on span "Yope" at bounding box center [361, 142] width 152 height 15
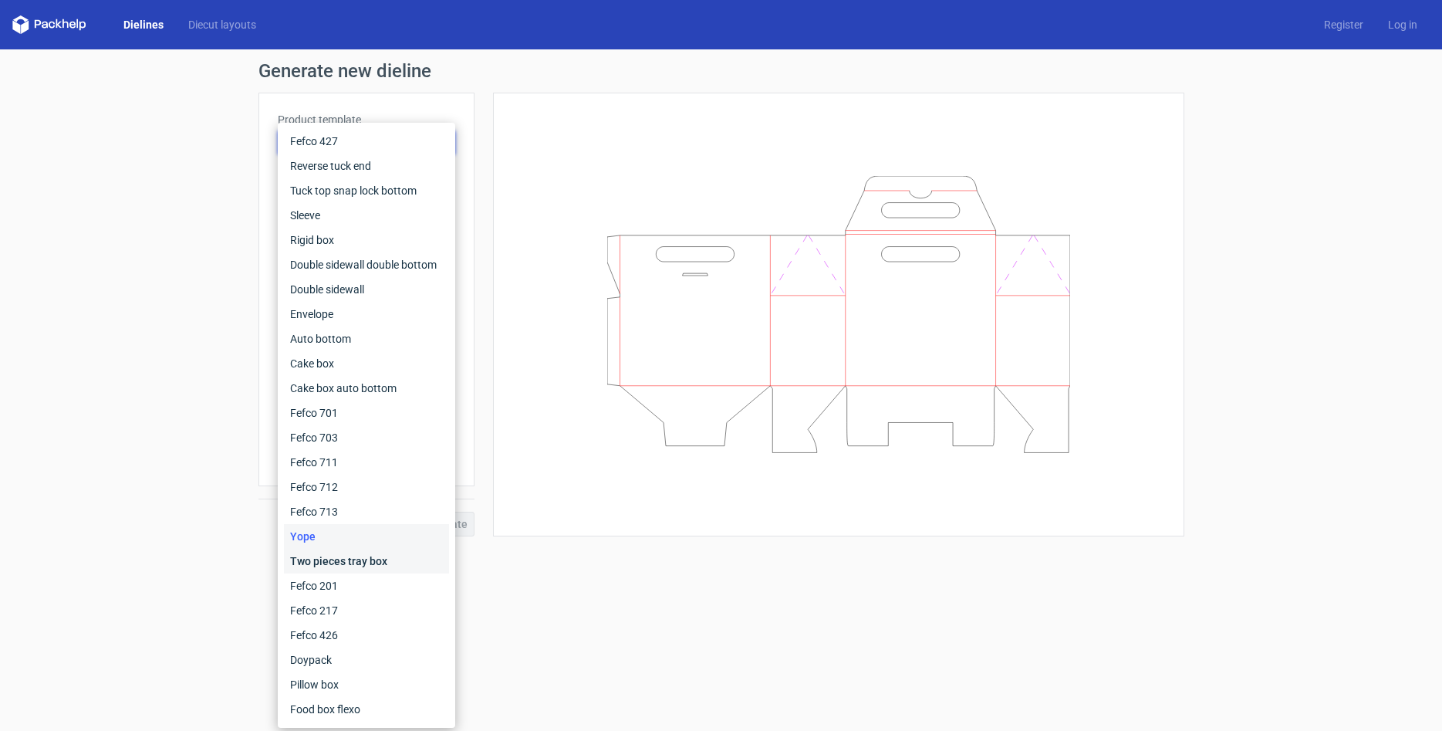
click at [320, 560] on div "Two pieces tray box" at bounding box center [366, 561] width 165 height 25
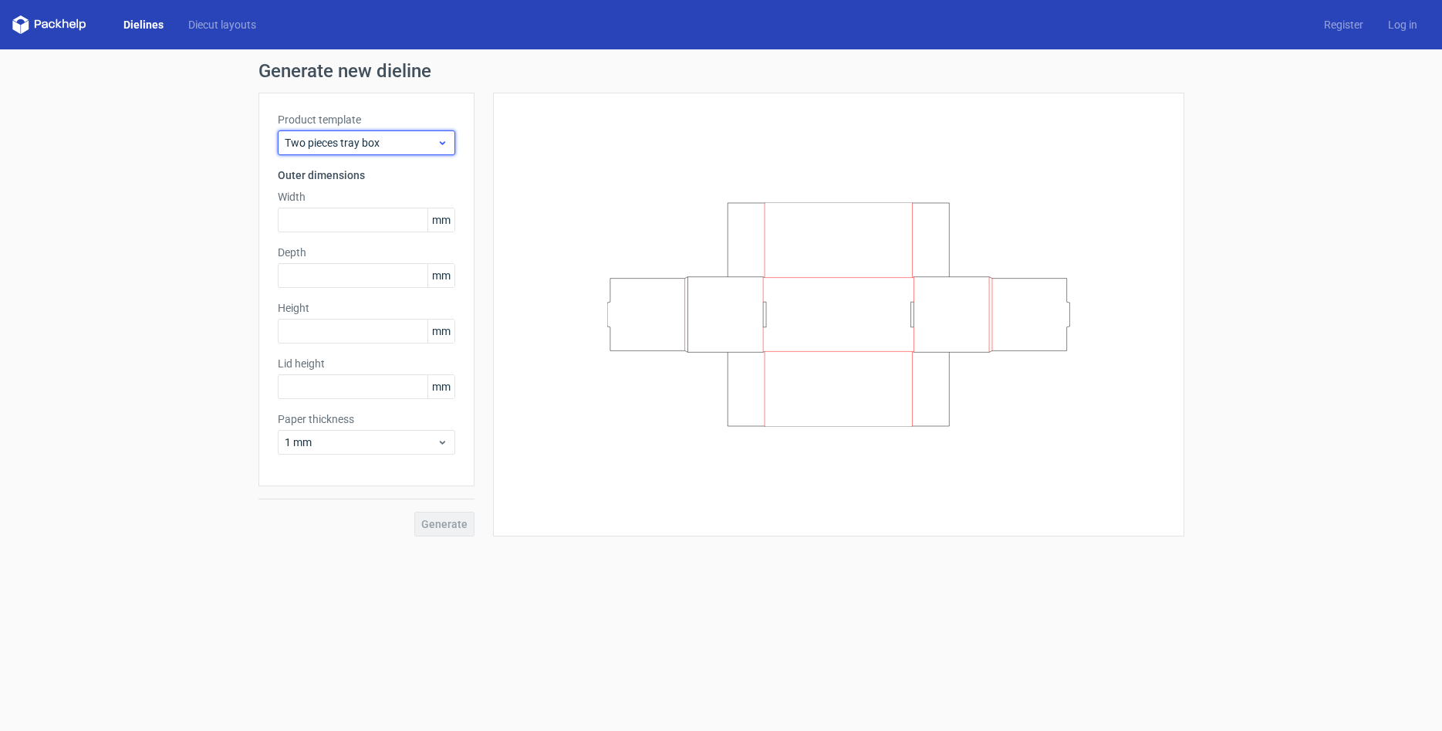
click at [414, 139] on span "Two pieces tray box" at bounding box center [361, 142] width 152 height 15
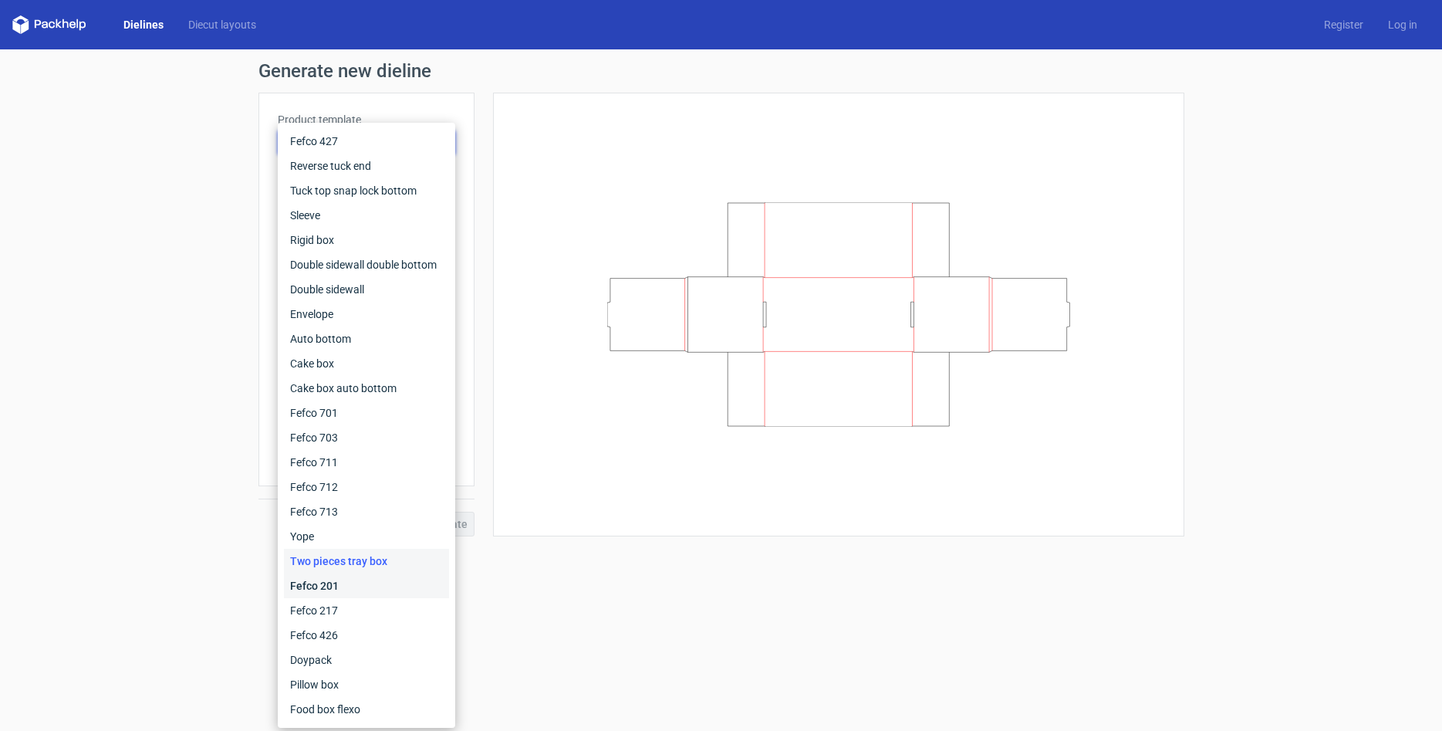
click at [354, 585] on div "Fefco 201" at bounding box center [366, 585] width 165 height 25
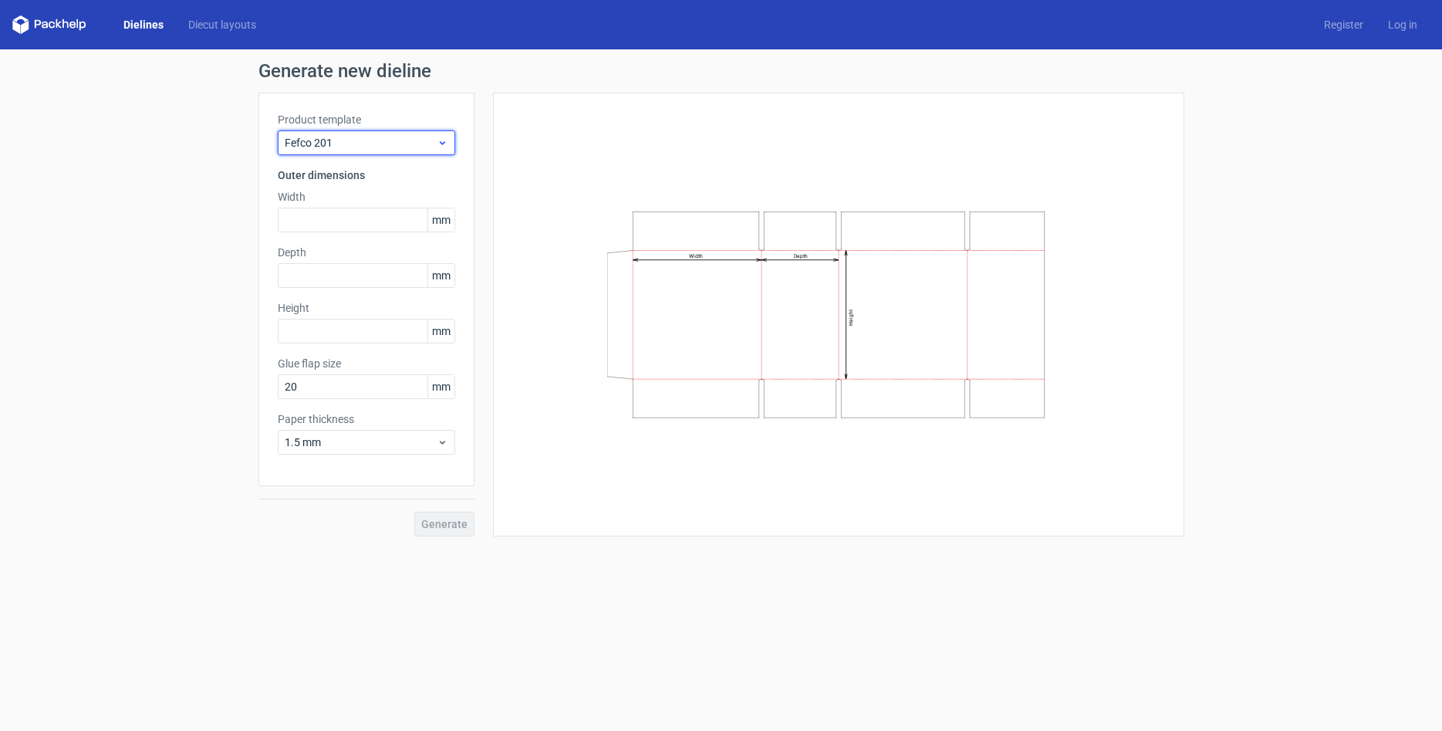
click at [370, 139] on span "Fefco 201" at bounding box center [361, 142] width 152 height 15
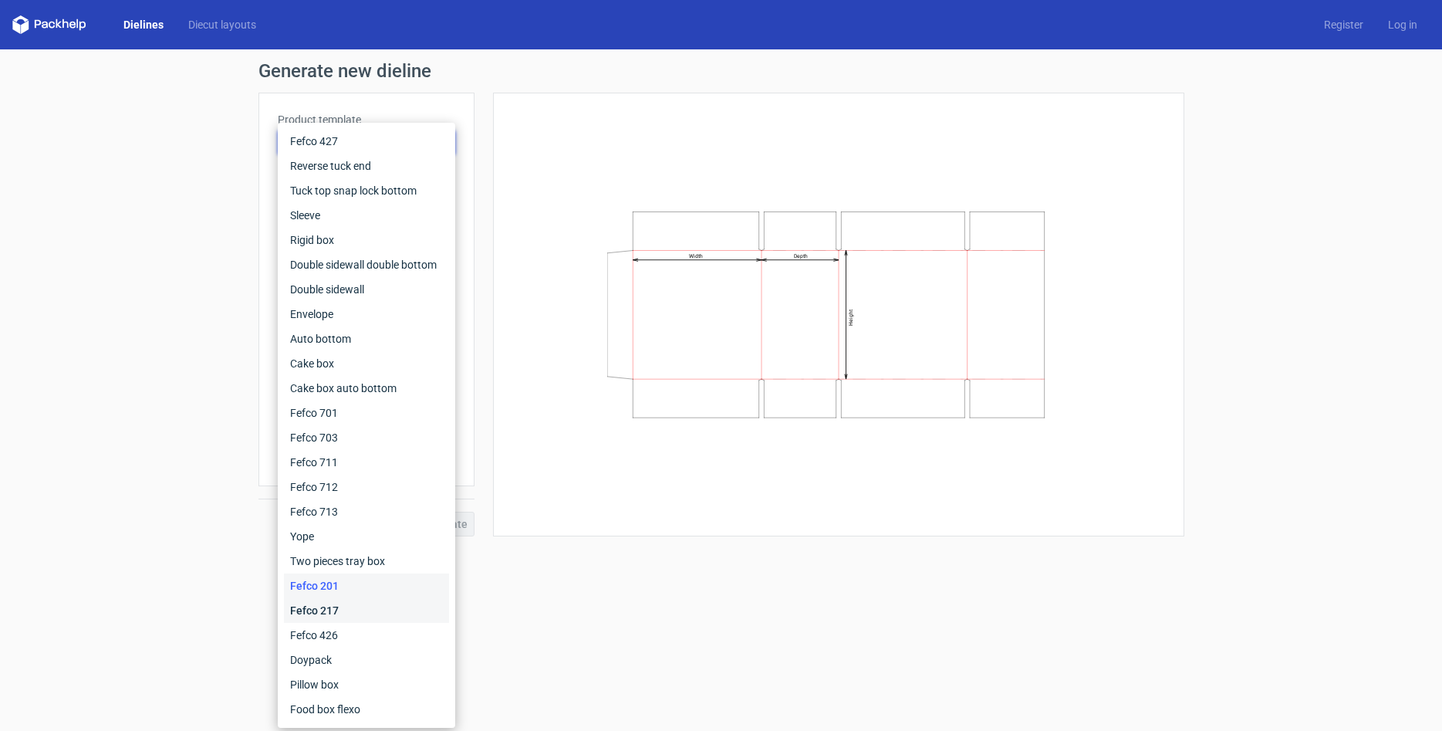
click at [344, 610] on div "Fefco 217" at bounding box center [366, 610] width 165 height 25
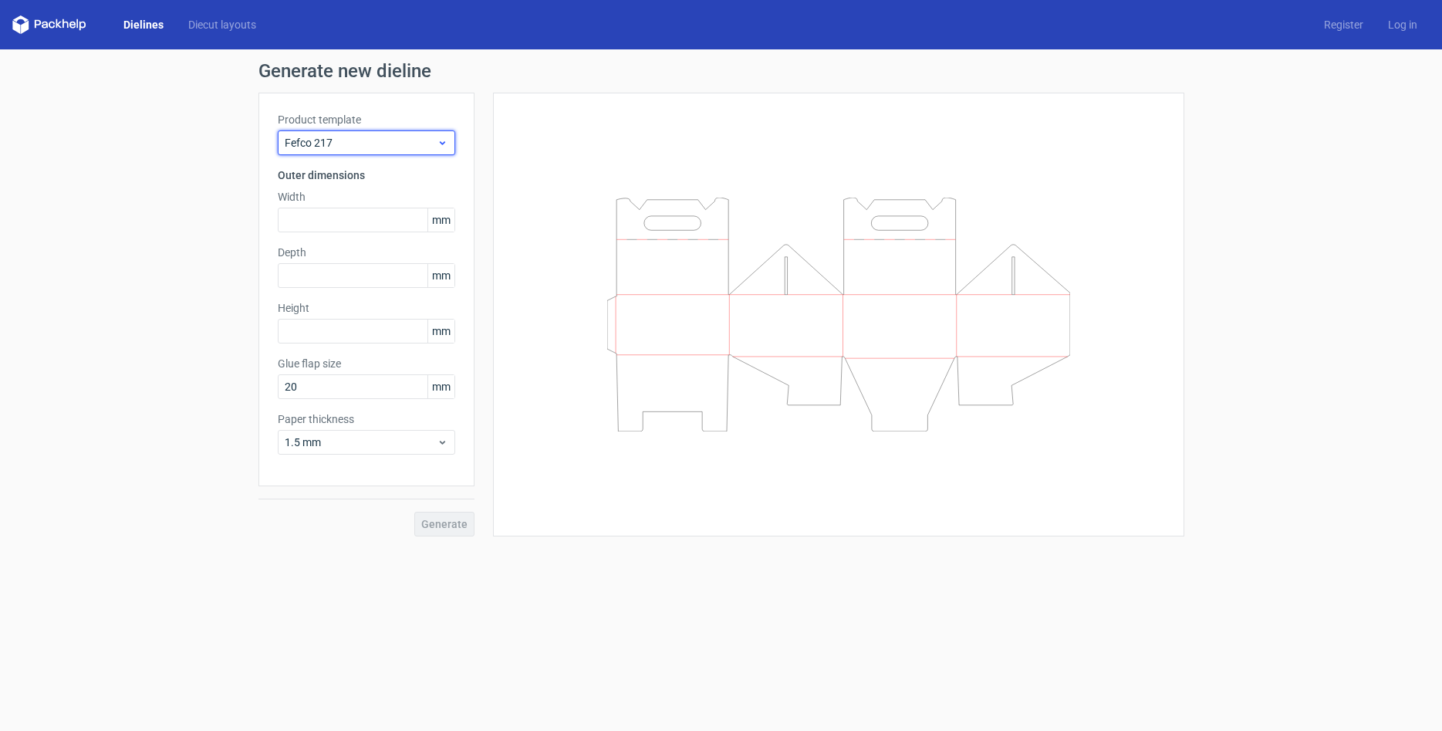
click at [359, 138] on span "Fefco 217" at bounding box center [361, 142] width 152 height 15
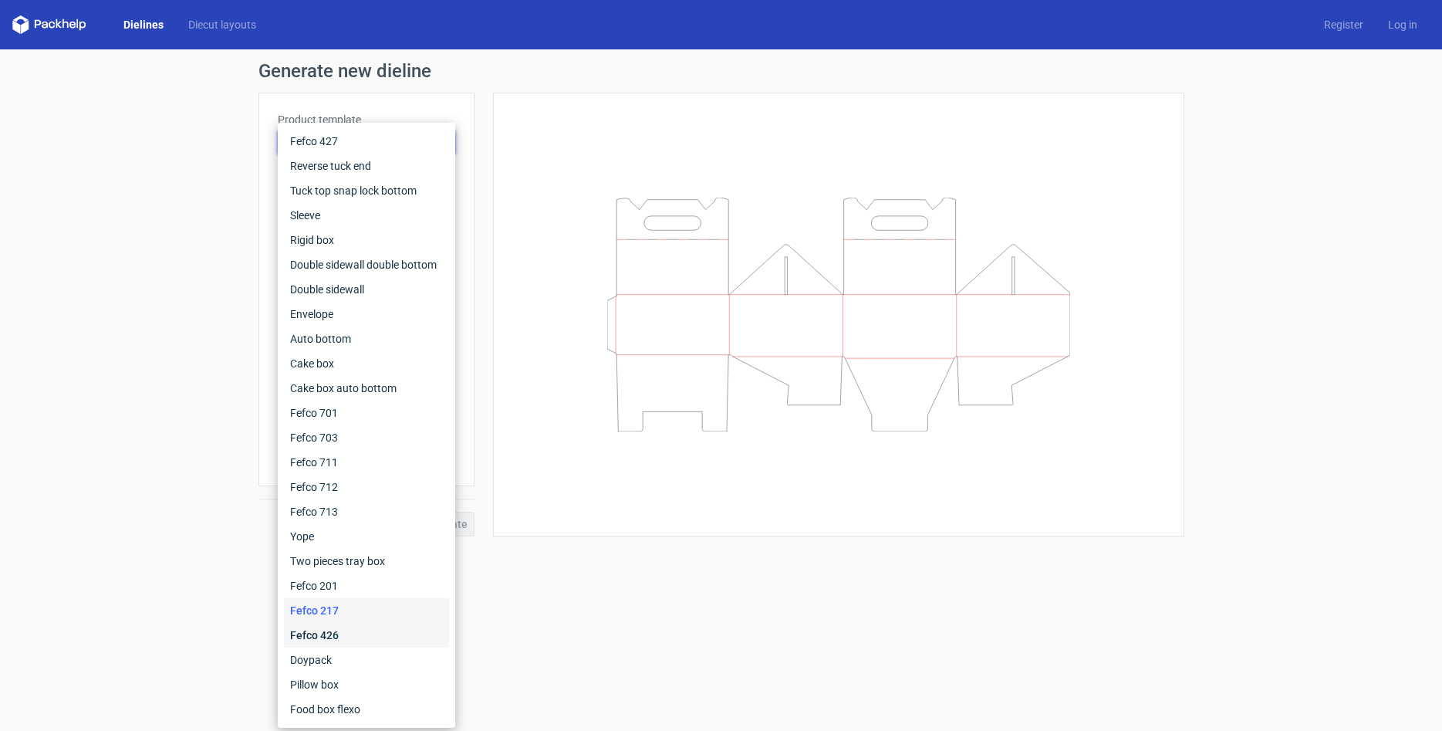
click at [330, 628] on div "Fefco 426" at bounding box center [366, 635] width 165 height 25
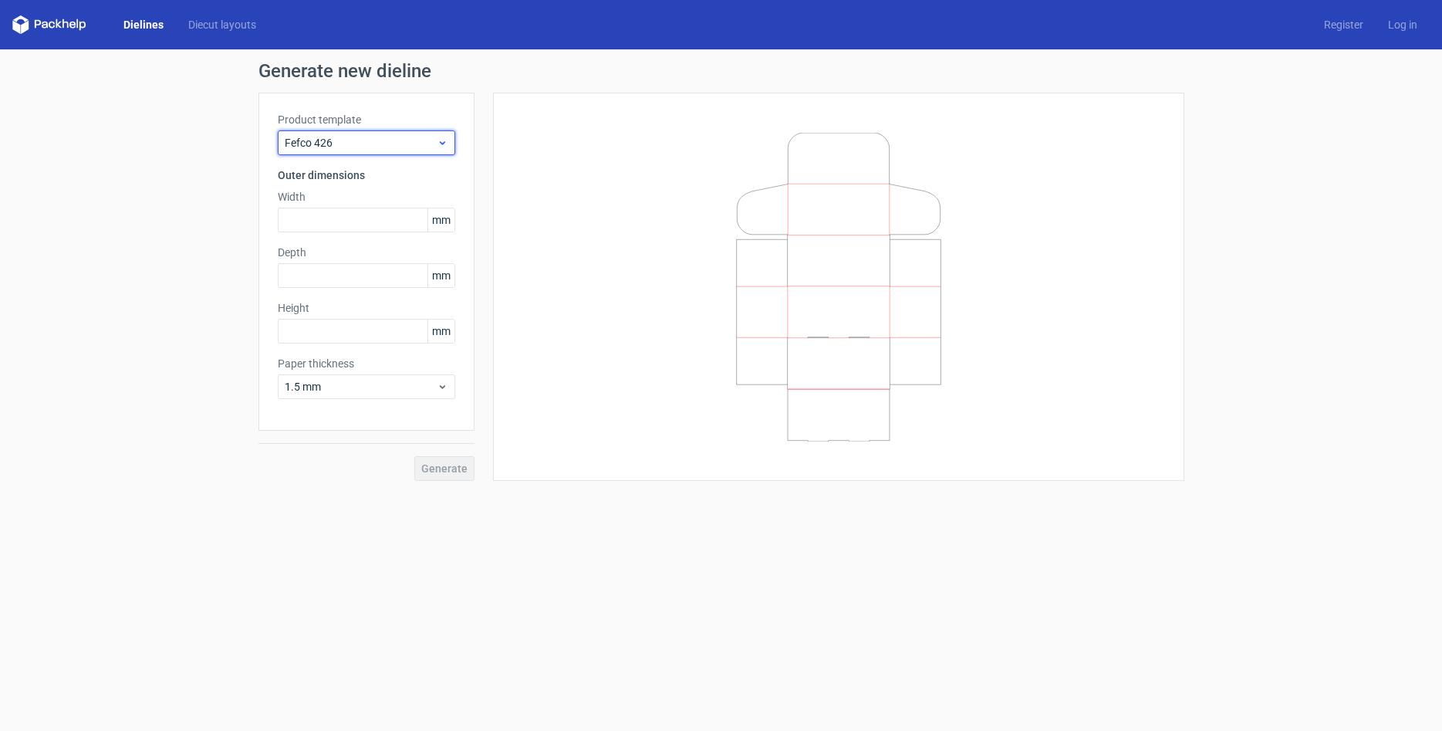
click at [365, 147] on span "Fefco 426" at bounding box center [361, 142] width 152 height 15
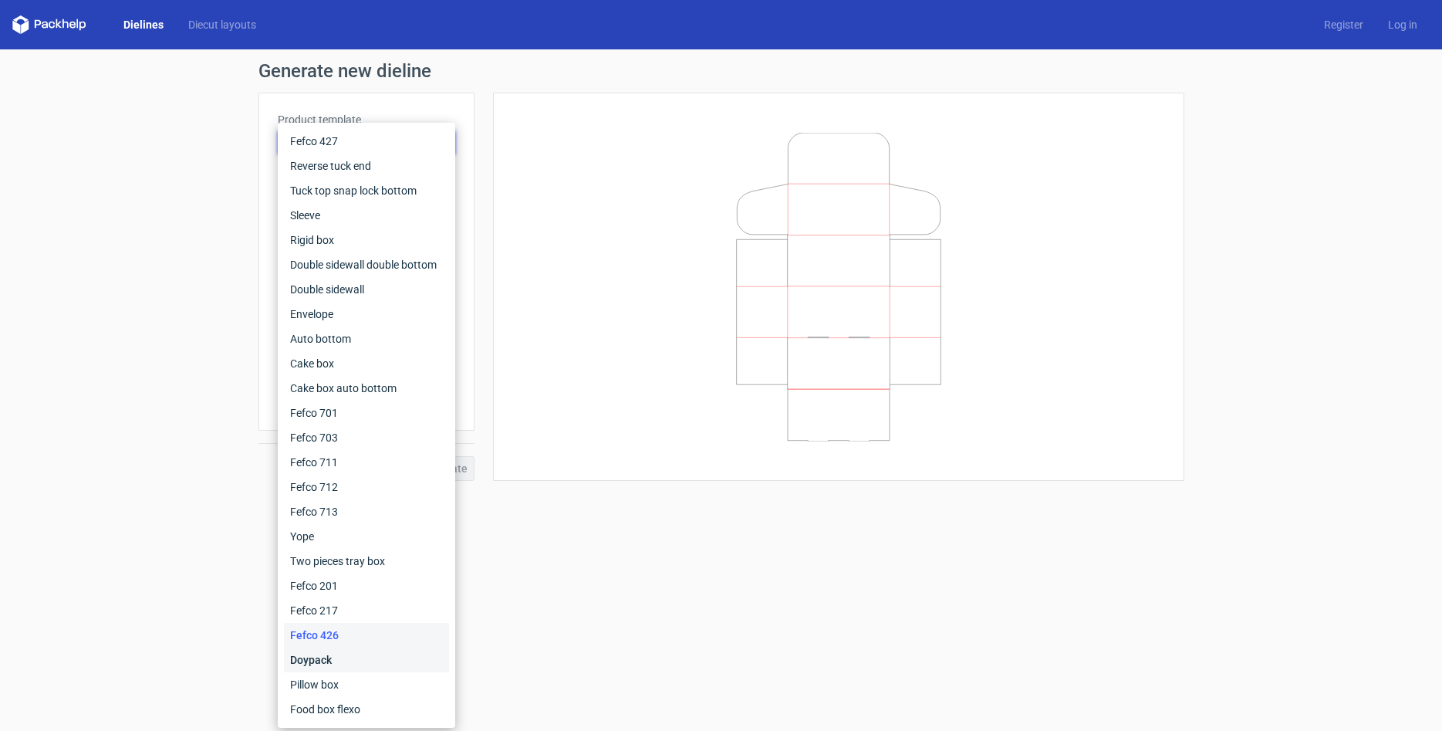
click at [336, 654] on div "Doypack" at bounding box center [366, 660] width 165 height 25
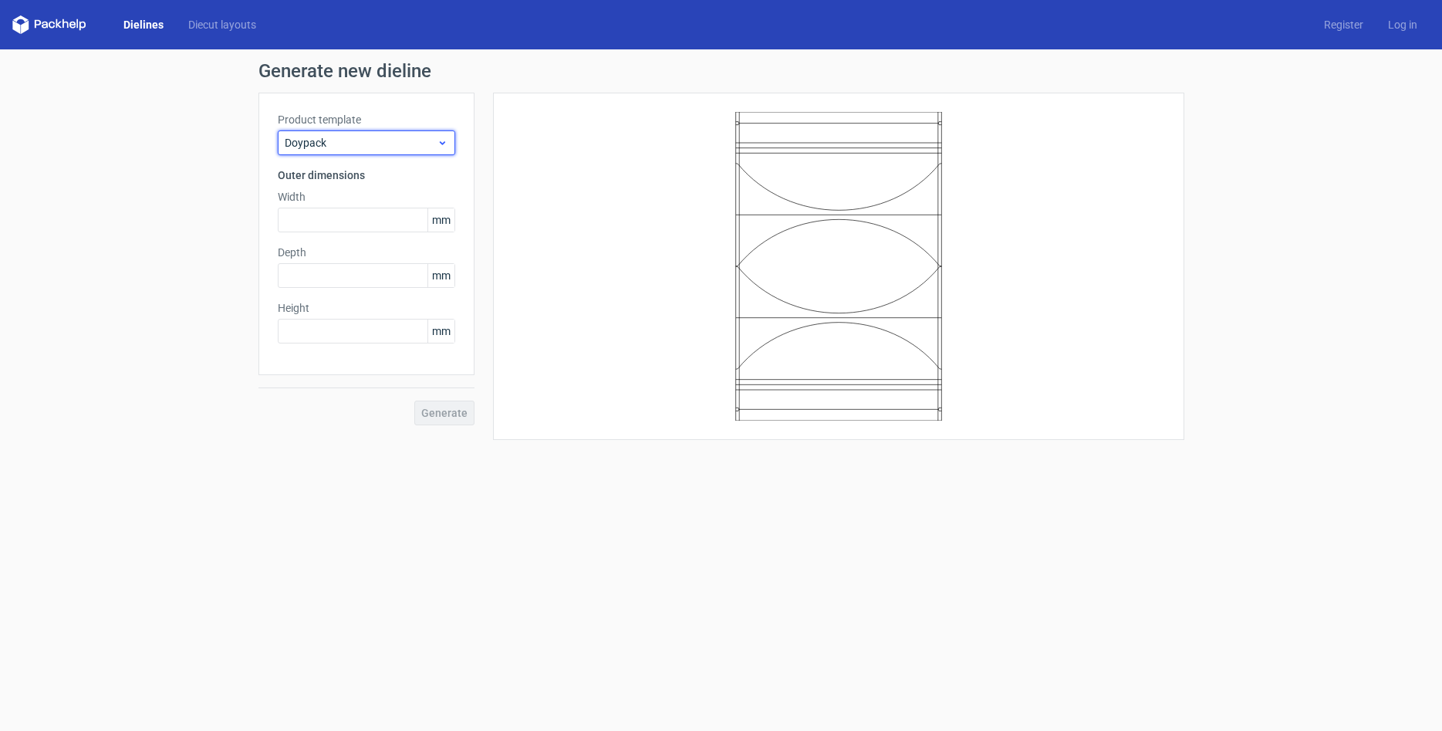
click at [361, 132] on div "Doypack" at bounding box center [367, 142] width 178 height 25
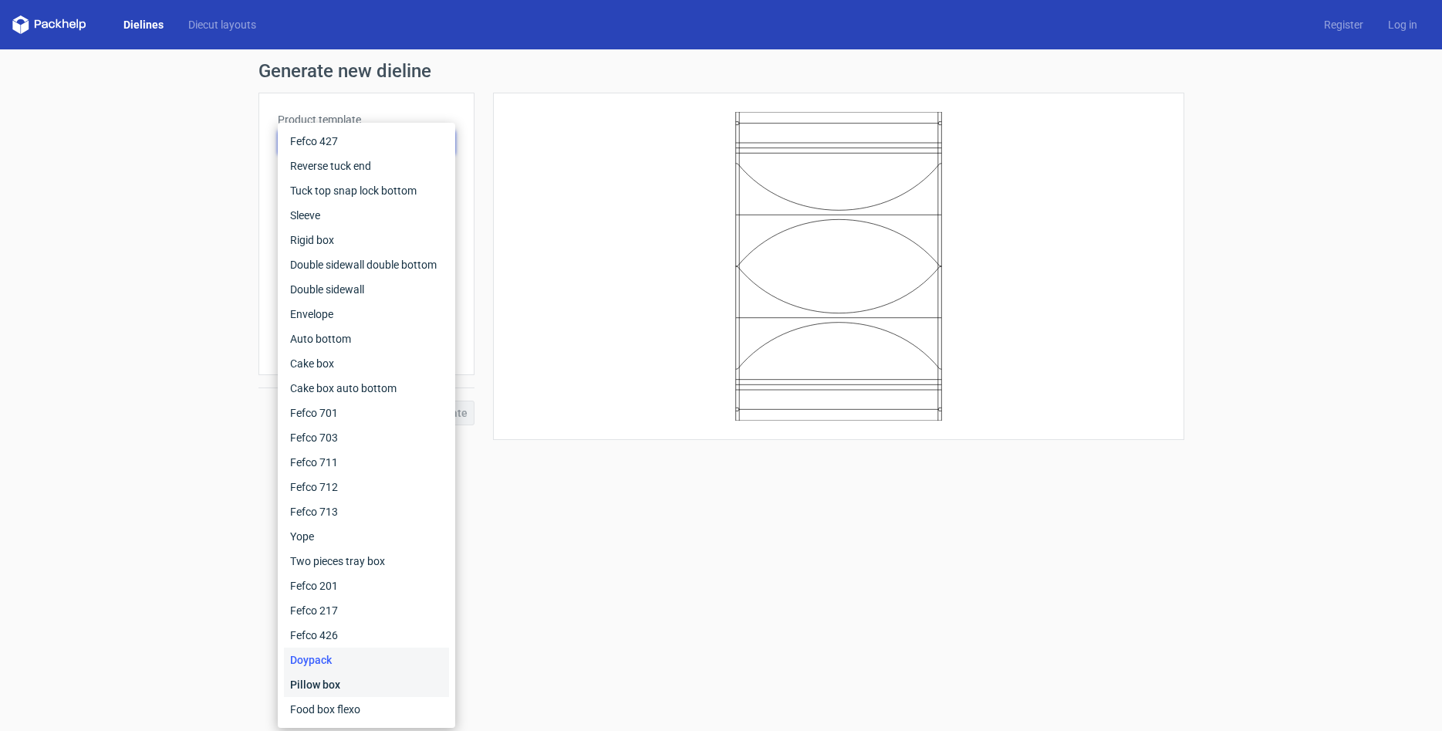
click at [333, 681] on div "Pillow box" at bounding box center [366, 684] width 165 height 25
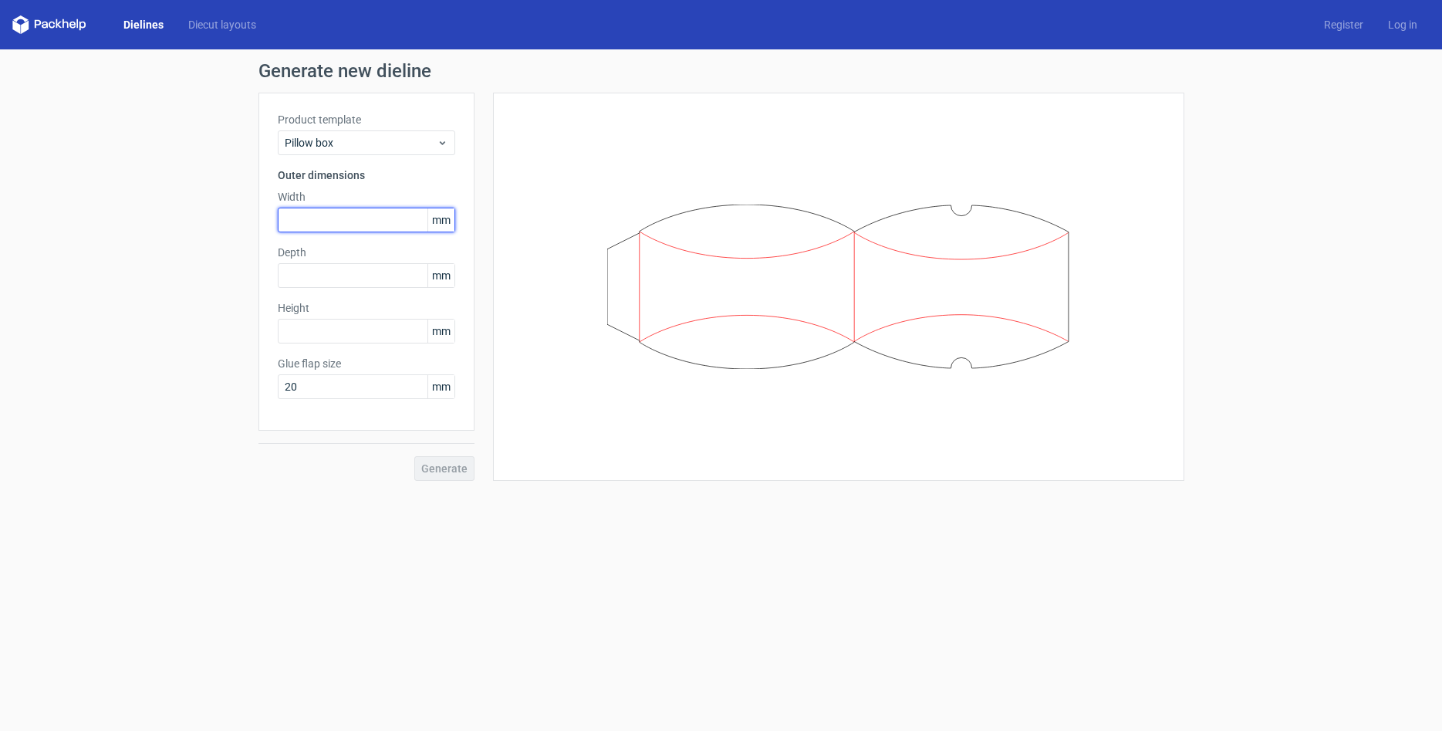
click at [337, 225] on input "text" at bounding box center [367, 220] width 178 height 25
type input "200"
click at [313, 271] on input "text" at bounding box center [367, 275] width 178 height 25
click at [965, 621] on form "Generate new dieline Product template Pillow box Outer dimensions Width 200 mm …" at bounding box center [721, 389] width 1442 height 681
click at [319, 220] on input "200" at bounding box center [367, 220] width 178 height 25
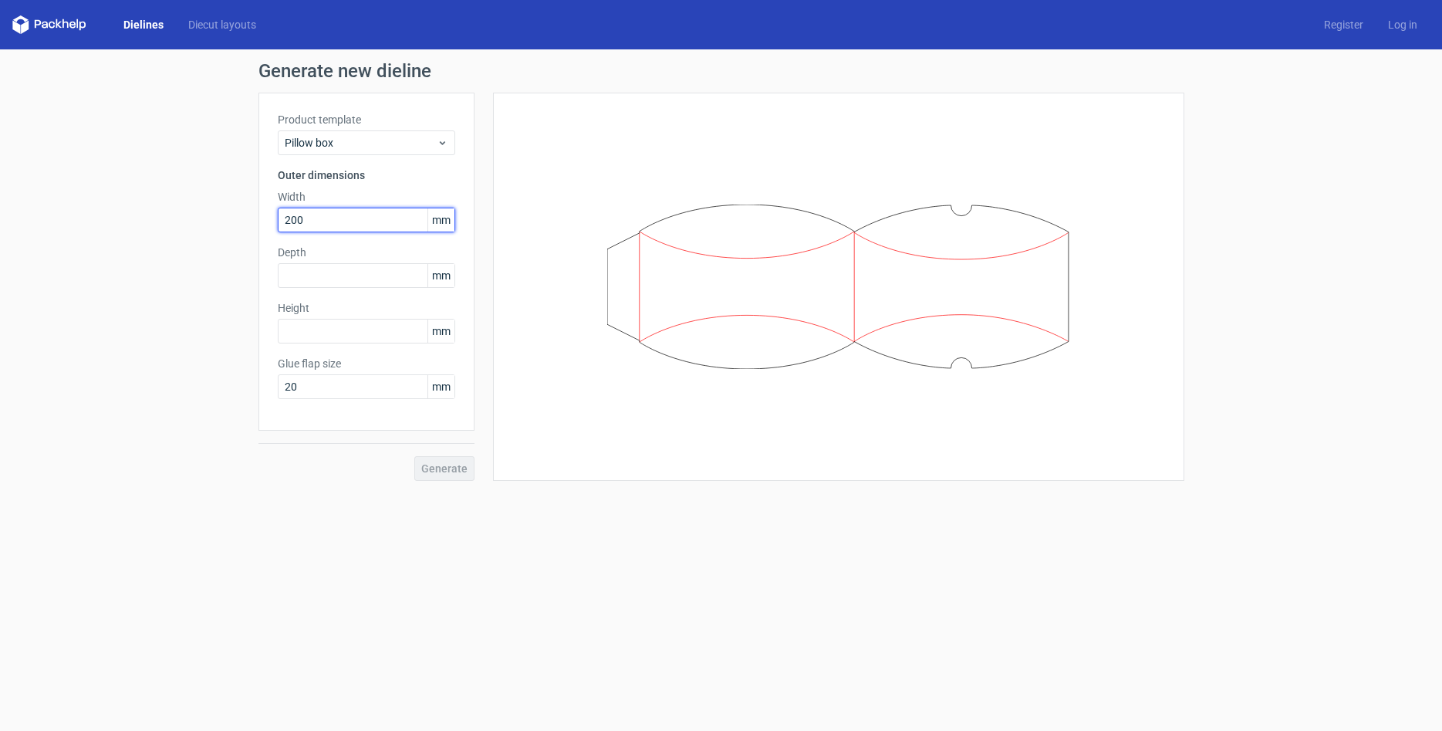
drag, startPoint x: 327, startPoint y: 221, endPoint x: 271, endPoint y: 224, distance: 56.4
click at [278, 224] on input "200" at bounding box center [367, 220] width 178 height 25
click at [323, 273] on input "text" at bounding box center [367, 275] width 178 height 25
click at [326, 326] on input "text" at bounding box center [367, 331] width 178 height 25
click at [379, 132] on div "Pillow box" at bounding box center [367, 142] width 178 height 25
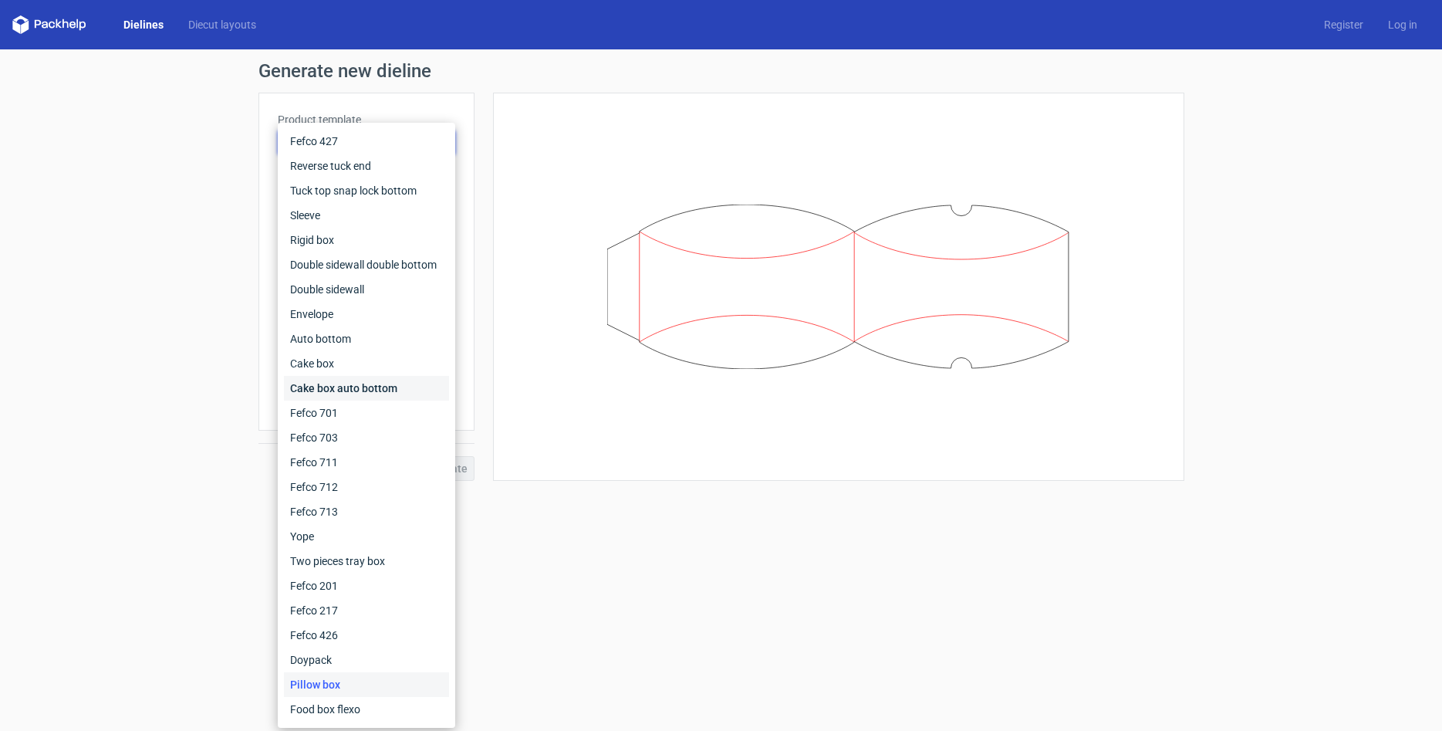
click at [341, 392] on div "Cake box auto bottom" at bounding box center [366, 388] width 165 height 25
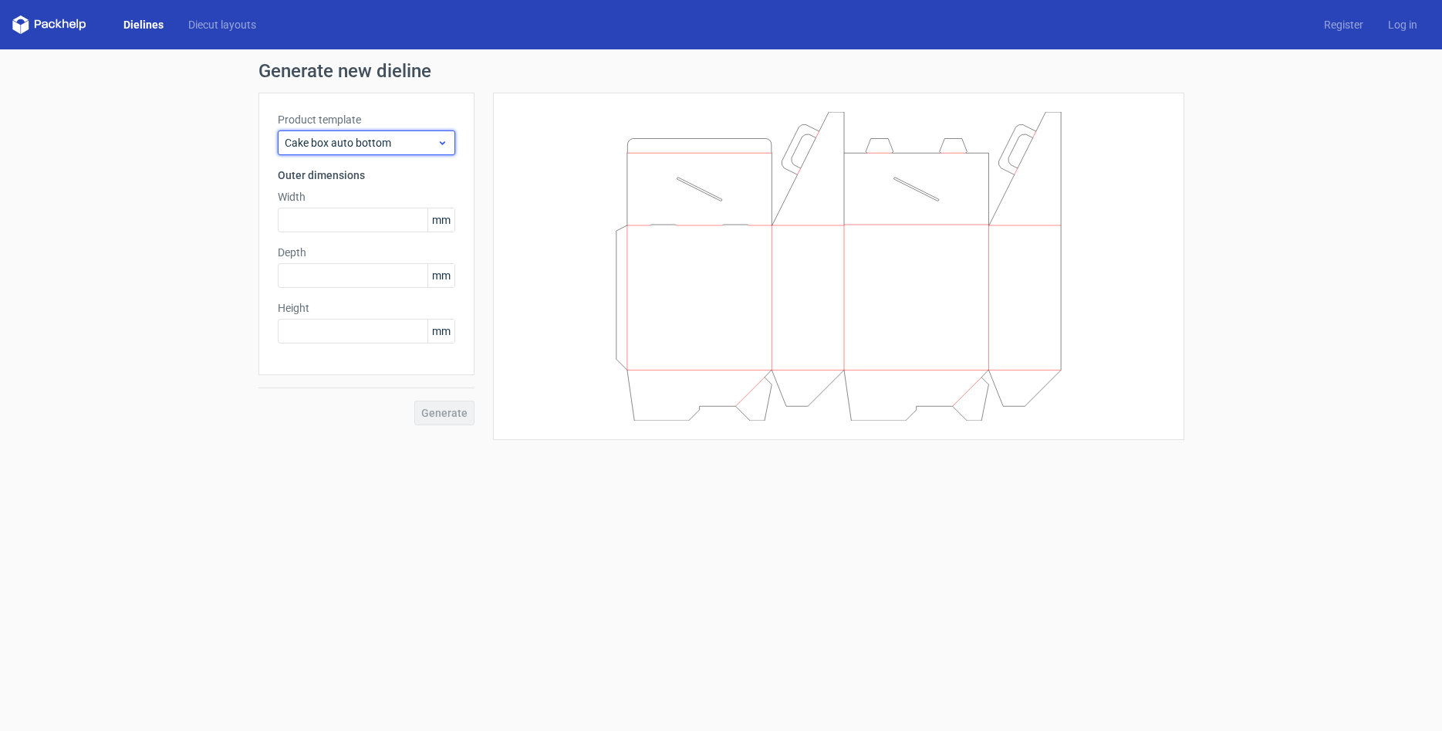
click at [371, 151] on div "Cake box auto bottom" at bounding box center [367, 142] width 178 height 25
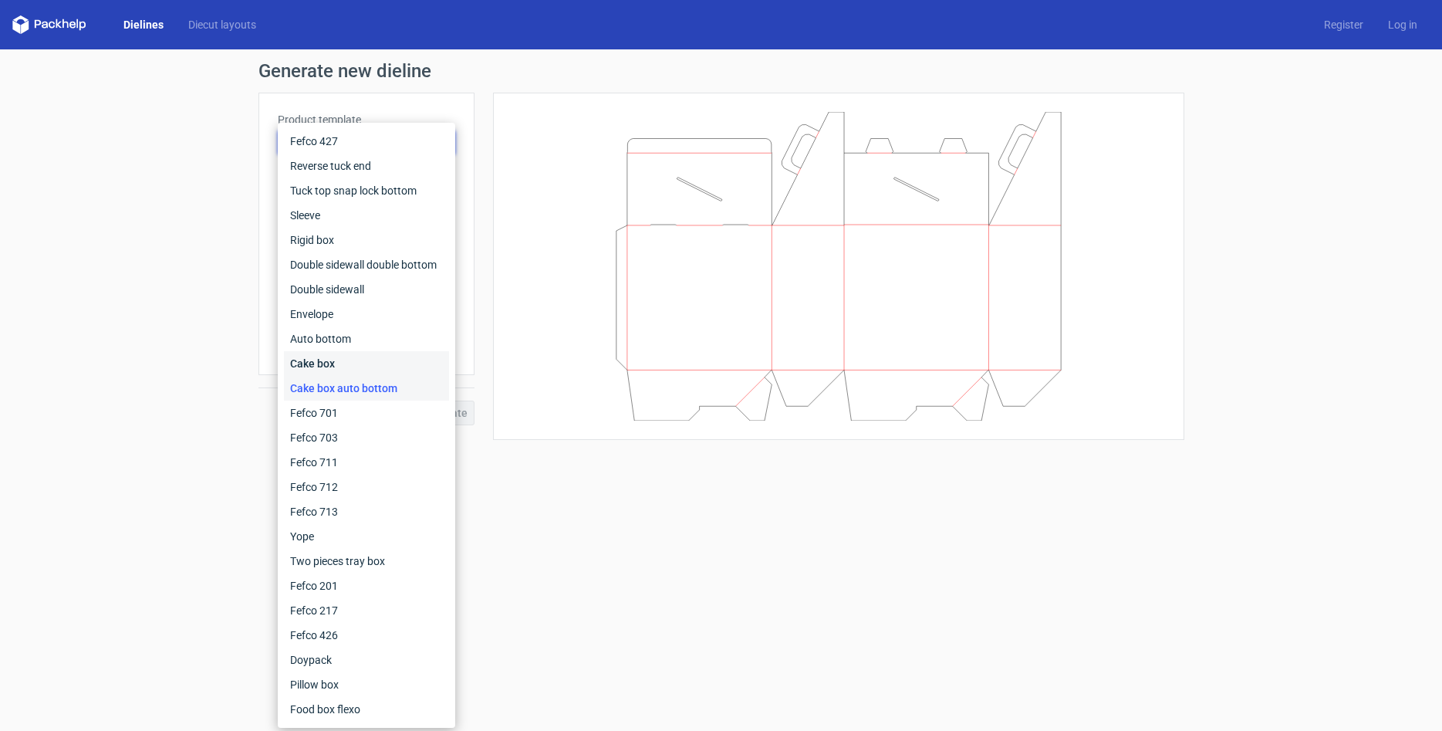
click at [341, 355] on div "Cake box" at bounding box center [366, 363] width 165 height 25
